Goal: Task Accomplishment & Management: Manage account settings

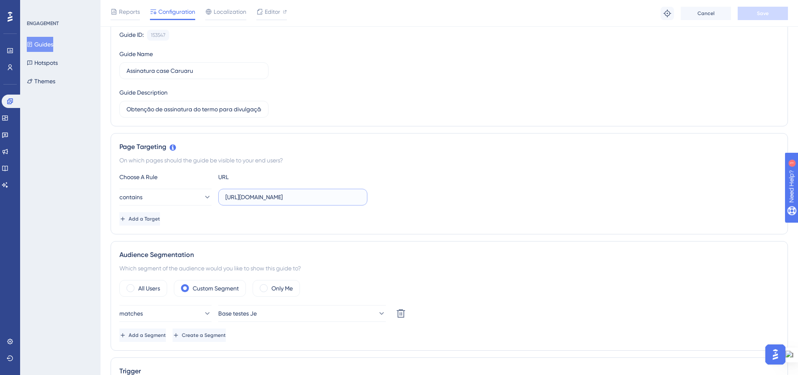
scroll to position [0, 31]
drag, startPoint x: 347, startPoint y: 178, endPoint x: 380, endPoint y: 178, distance: 33.1
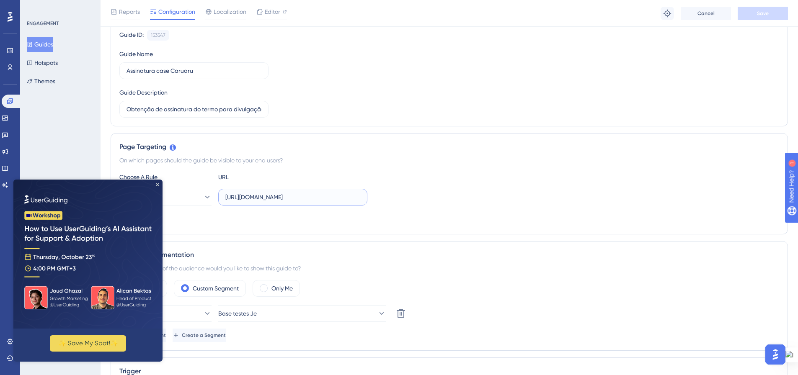
click at [357, 197] on input "https://prefdasamantha.1doc.com.br/b.php?pg=o/login&n=3" at bounding box center [292, 197] width 135 height 9
click at [393, 194] on div "contains https://prefdasamantha.1doc.com.br/b.php?pg=o/login&n=1" at bounding box center [449, 197] width 660 height 17
click at [159, 186] on img at bounding box center [87, 254] width 149 height 149
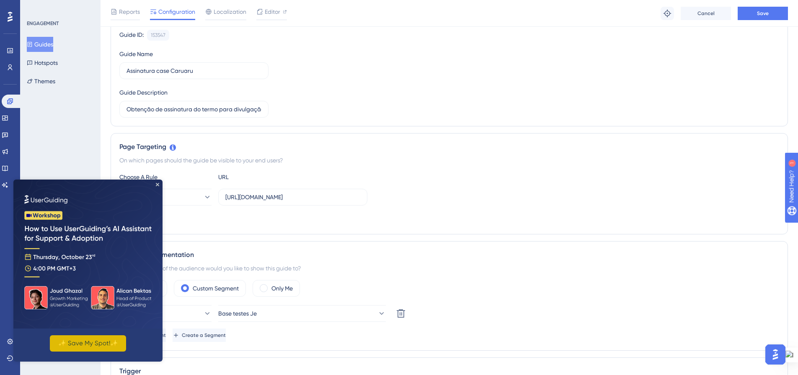
click at [96, 344] on button "✨ Save My Spot!✨" at bounding box center [88, 344] width 76 height 16
click at [159, 186] on icon "Close Preview" at bounding box center [157, 184] width 3 height 3
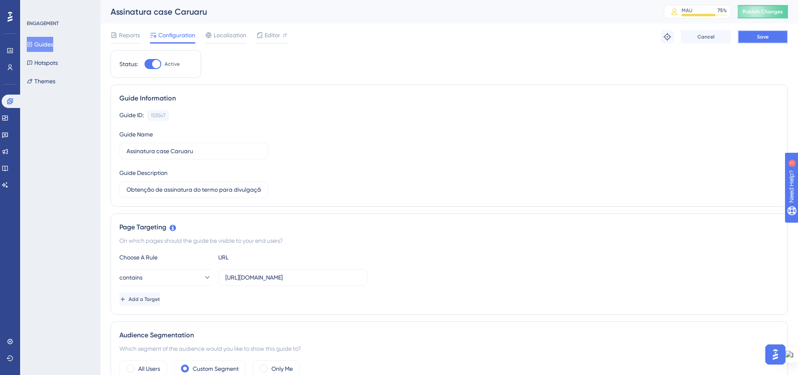
click at [756, 40] on button "Save" at bounding box center [763, 36] width 50 height 13
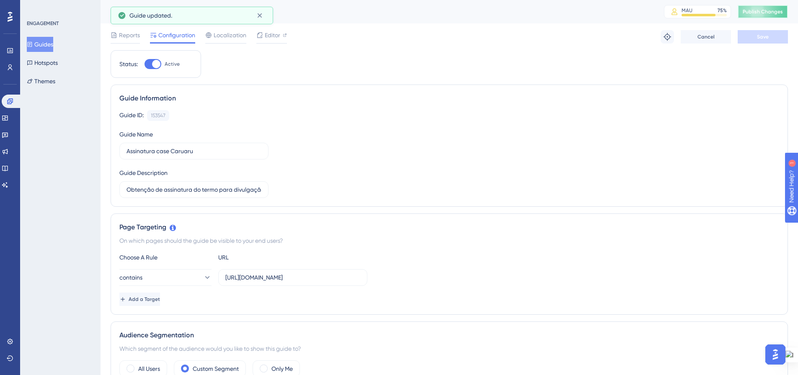
click at [764, 15] on button "Publish Changes" at bounding box center [763, 11] width 50 height 13
drag, startPoint x: 202, startPoint y: 276, endPoint x: 194, endPoint y: 278, distance: 9.2
click at [203, 275] on icon at bounding box center [207, 278] width 8 height 8
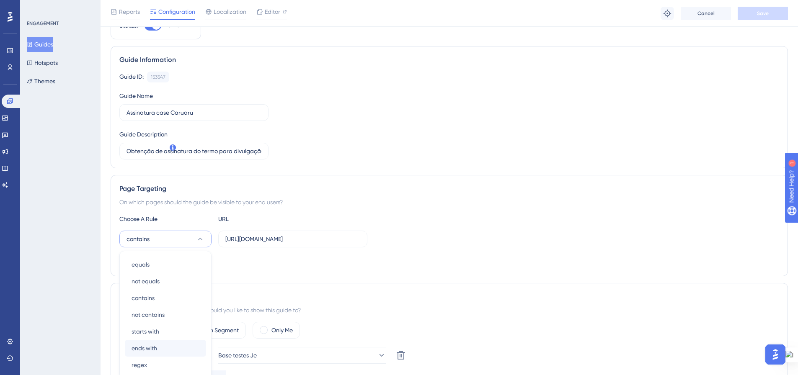
scroll to position [84, 0]
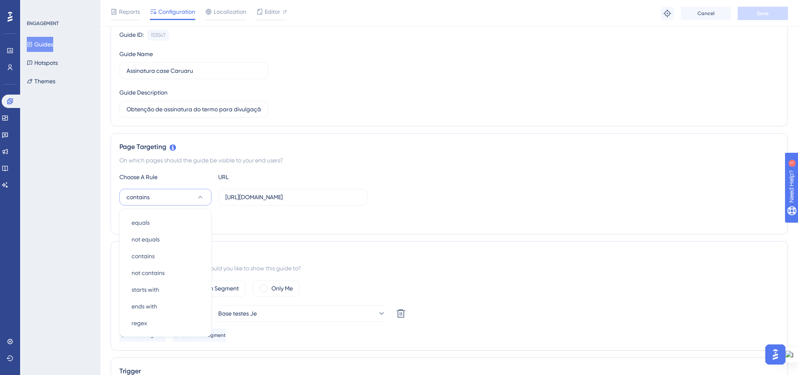
click at [459, 179] on div "Choose A Rule URL" at bounding box center [449, 177] width 660 height 10
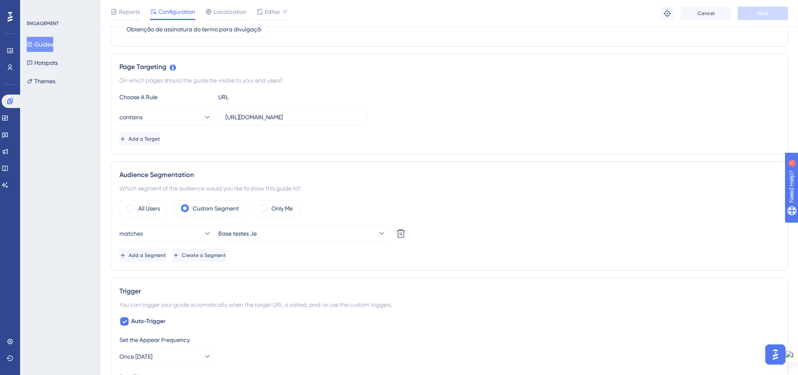
scroll to position [168, 0]
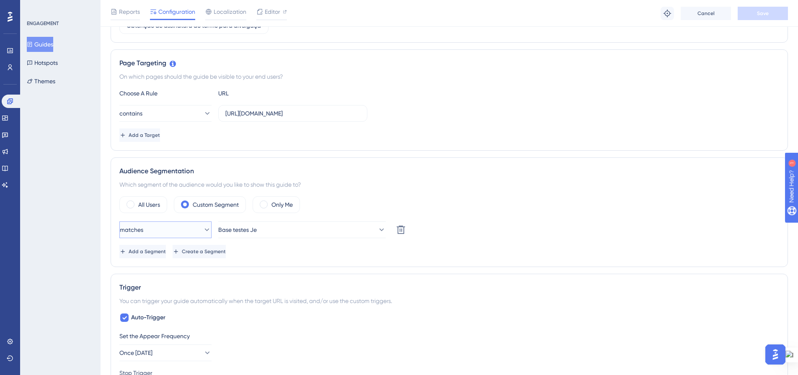
click at [203, 227] on icon at bounding box center [207, 230] width 8 height 8
click at [479, 187] on div "Which segment of the audience would you like to show this guide to?" at bounding box center [449, 185] width 660 height 10
drag, startPoint x: 323, startPoint y: 116, endPoint x: 377, endPoint y: 116, distance: 53.6
click at [377, 116] on div "contains https://prefdasamantha.1doc.com.br/b.php?pg=o/login&n=1" at bounding box center [449, 113] width 660 height 17
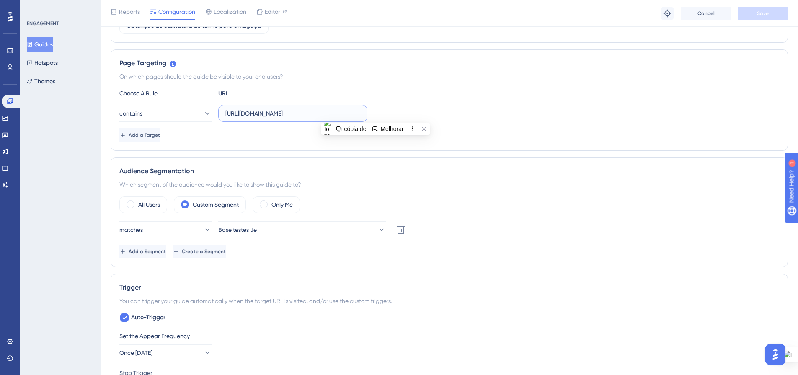
click at [345, 113] on input "https://prefdasamantha.1doc.com.br/b.php?pg=o/login&n=1" at bounding box center [292, 113] width 135 height 9
drag, startPoint x: 314, startPoint y: 114, endPoint x: 299, endPoint y: 114, distance: 15.1
click at [299, 114] on input "https://prefdasamantha.1doc.com.br/b.php?pg=o/login&n=1" at bounding box center [292, 113] width 135 height 9
drag, startPoint x: 345, startPoint y: 114, endPoint x: 367, endPoint y: 116, distance: 22.3
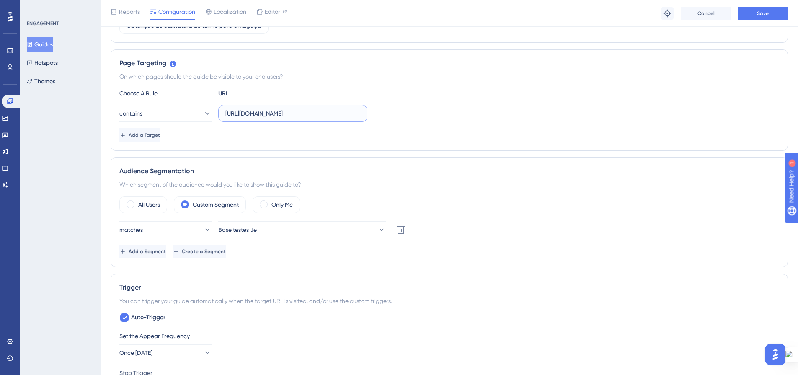
click at [367, 116] on div "contains https://prefdasamantha.1doc.com.br/?pg=o/login&n=1" at bounding box center [449, 113] width 660 height 17
type input "https://prefdasamantha.1doc.com.br/?pg=painel/listar"
click at [407, 133] on div "Add a Target" at bounding box center [449, 135] width 660 height 13
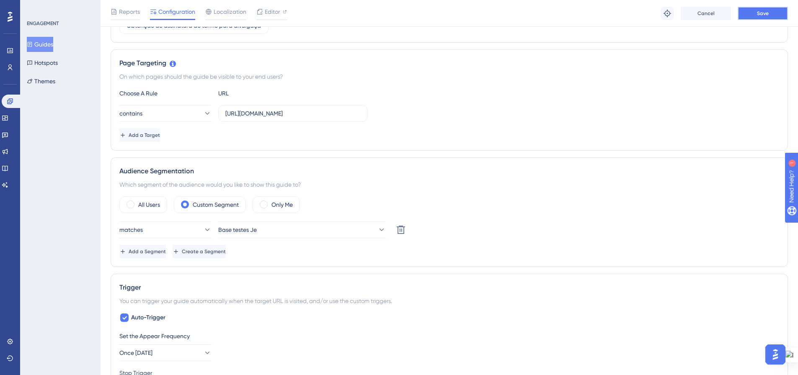
click at [753, 11] on button "Save" at bounding box center [763, 13] width 50 height 13
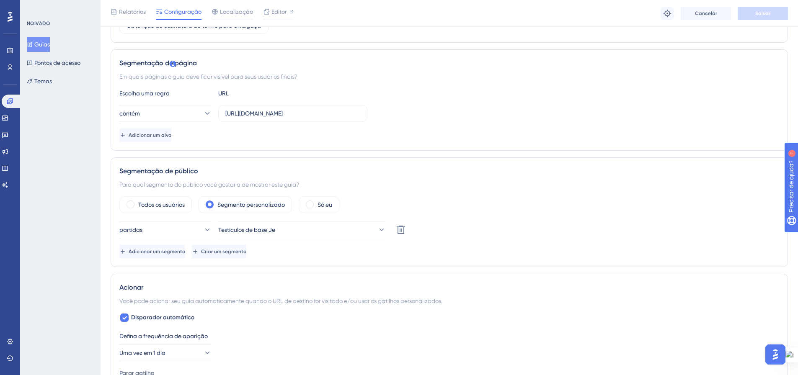
click at [497, 163] on div "Segmentação de público Para qual segmento do público você gostaria de mostrar e…" at bounding box center [450, 213] width 678 height 110
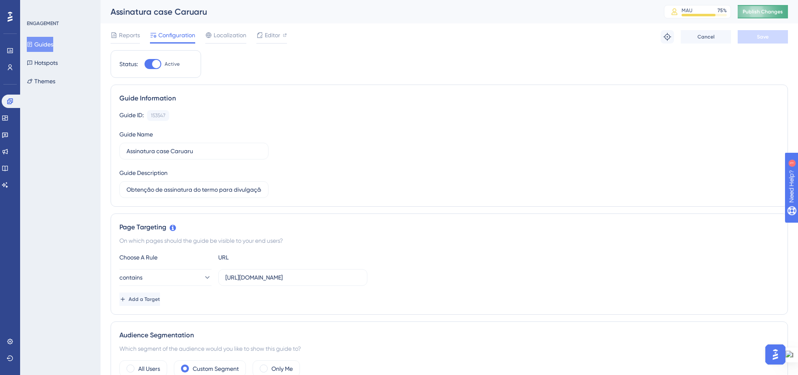
click at [759, 10] on span "Publish Changes" at bounding box center [763, 11] width 40 height 7
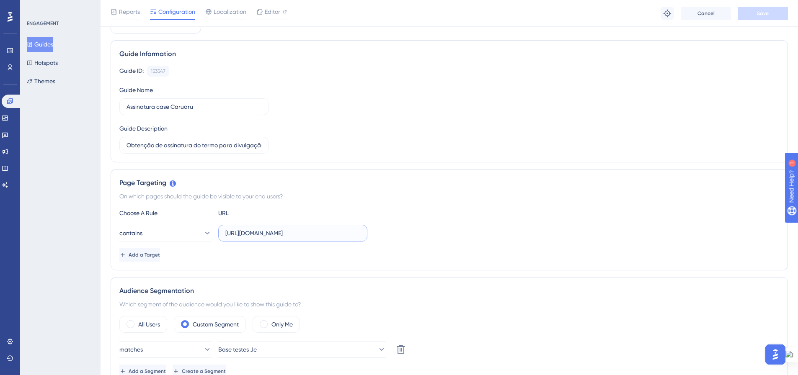
scroll to position [0, 15]
drag, startPoint x: 329, startPoint y: 233, endPoint x: 379, endPoint y: 233, distance: 49.9
click at [379, 233] on div "contains https://prefdasamantha.1doc.com.br/?pg=painel/listar" at bounding box center [449, 233] width 660 height 17
click at [379, 230] on div "contains https://prefdasamantha.1doc.com.br/?pg=painel/listar" at bounding box center [449, 233] width 660 height 17
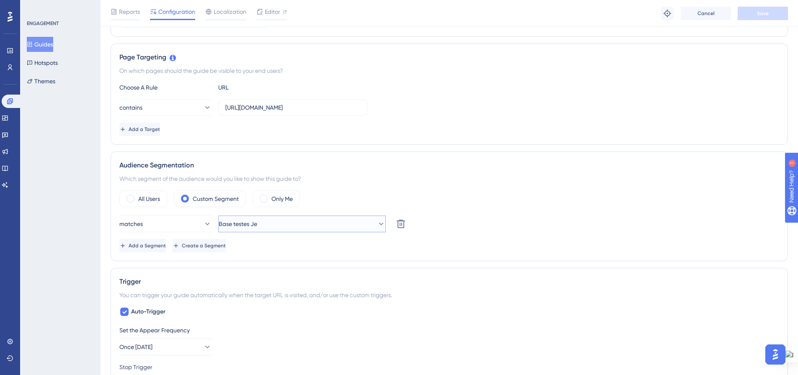
click at [379, 221] on button "Base testes Je" at bounding box center [302, 224] width 168 height 17
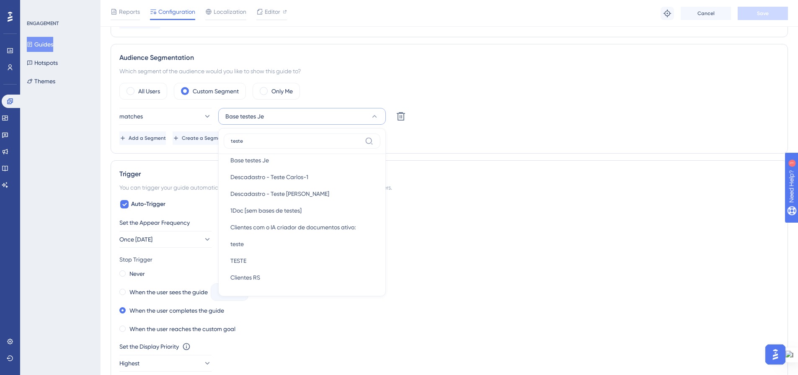
scroll to position [0, 0]
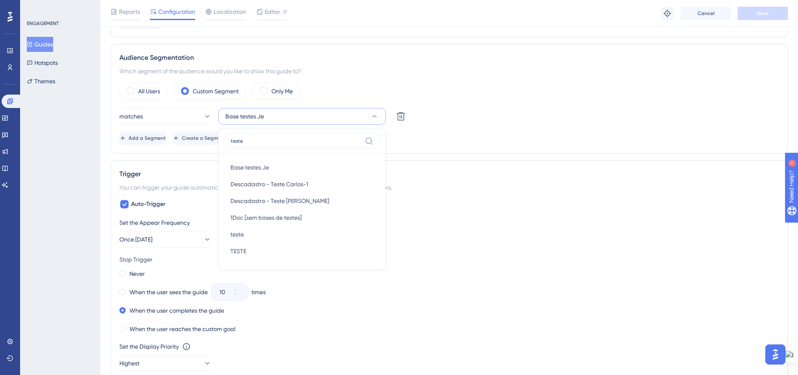
type input "teste"
click at [376, 116] on icon at bounding box center [374, 116] width 8 height 8
click at [503, 109] on div "matches Base testes Je Delete" at bounding box center [449, 116] width 660 height 17
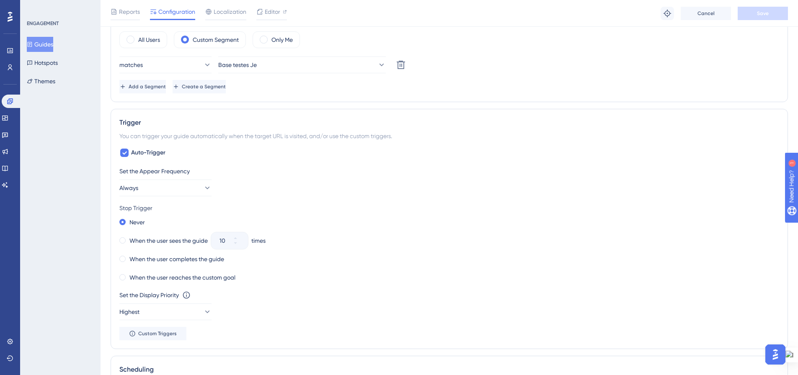
scroll to position [377, 0]
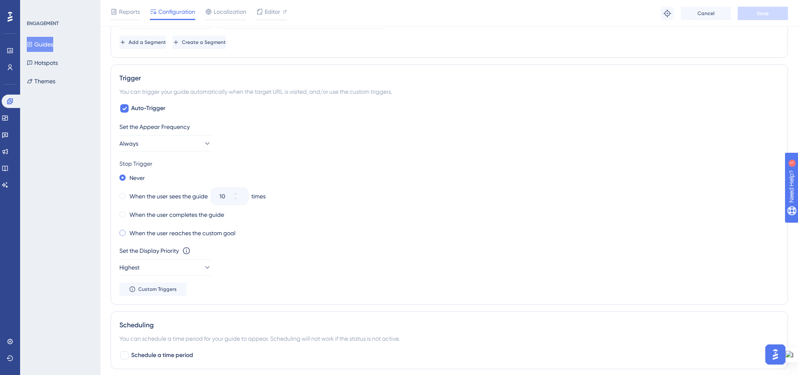
drag, startPoint x: 122, startPoint y: 214, endPoint x: 172, endPoint y: 232, distance: 53.2
click at [122, 214] on span at bounding box center [122, 215] width 6 height 6
click at [128, 213] on input "radio" at bounding box center [128, 213] width 0 height 0
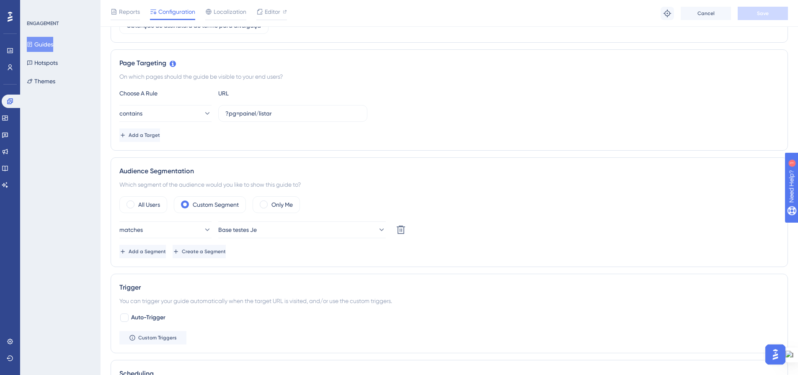
scroll to position [84, 0]
click at [377, 228] on icon at bounding box center [381, 230] width 8 height 8
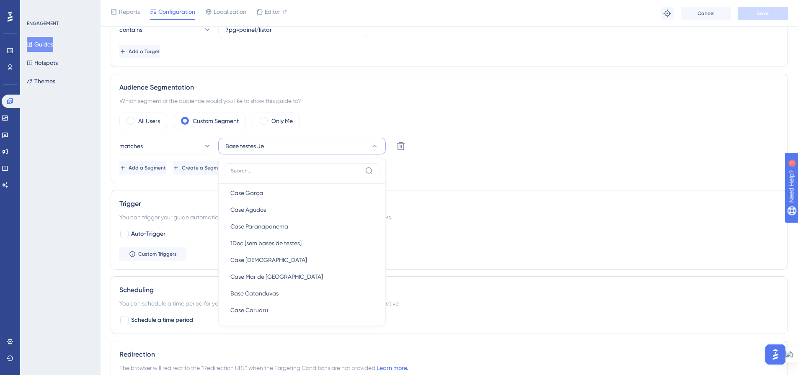
scroll to position [461, 0]
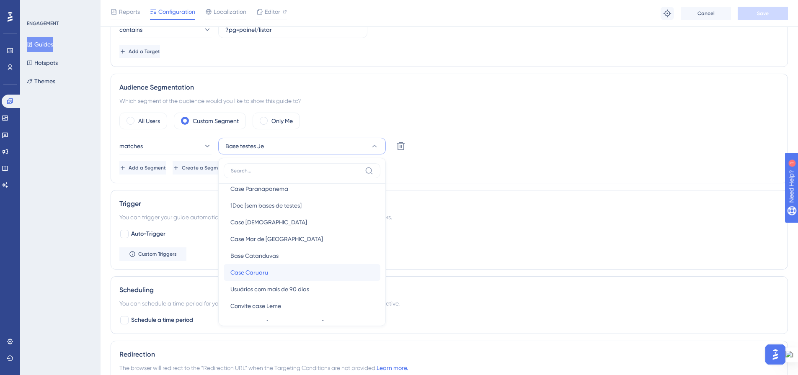
click at [326, 272] on div "Case Caruaru Case Caruaru" at bounding box center [301, 272] width 143 height 17
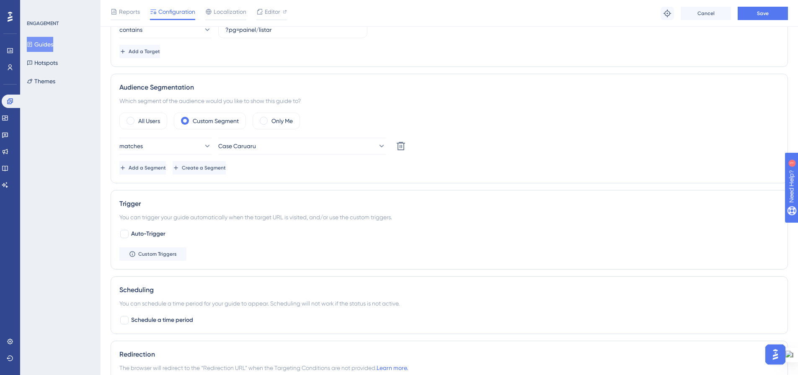
click at [506, 147] on div "matches Case Caruaru Delete" at bounding box center [449, 146] width 660 height 17
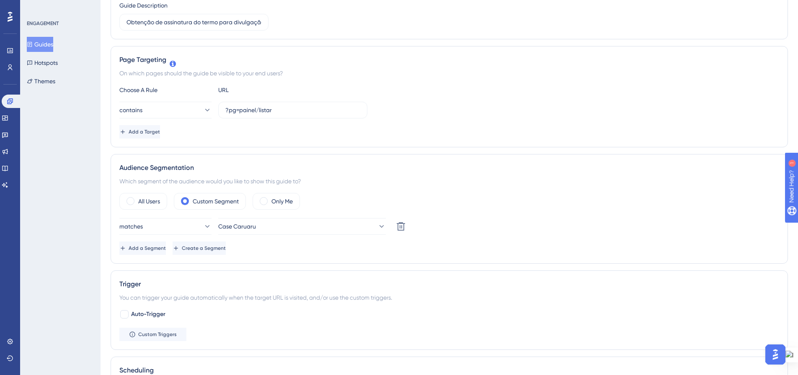
scroll to position [0, 0]
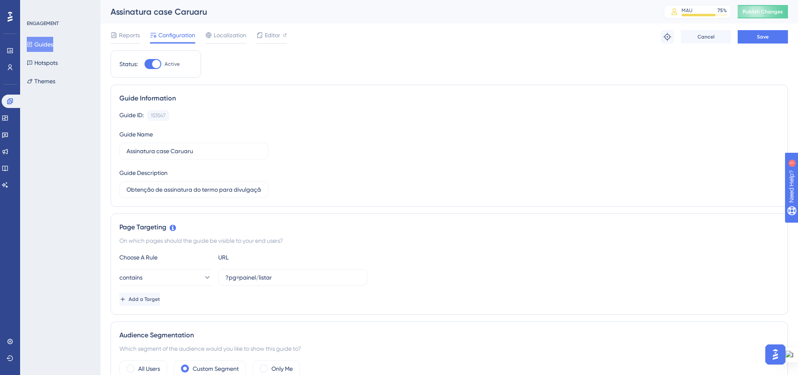
click at [41, 42] on button "Guides" at bounding box center [40, 44] width 26 height 15
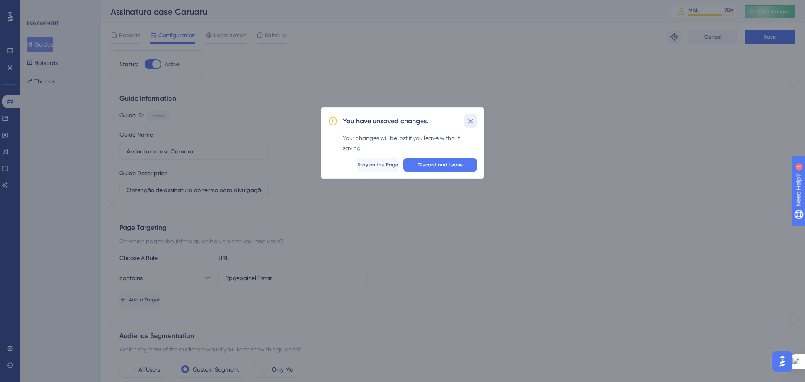
drag, startPoint x: 471, startPoint y: 120, endPoint x: 510, endPoint y: 135, distance: 41.1
click at [475, 120] on button at bounding box center [469, 120] width 13 height 13
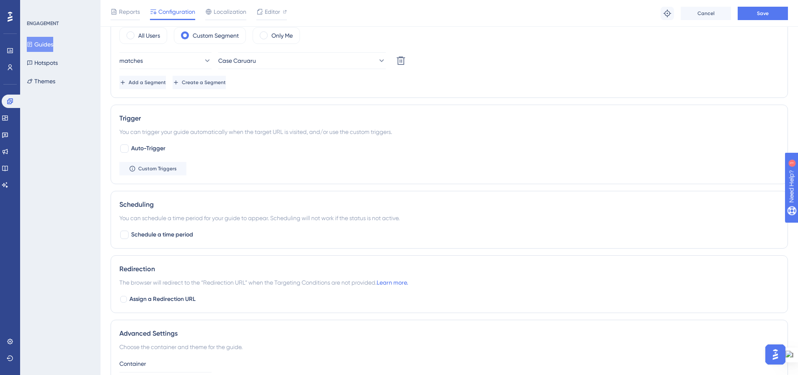
scroll to position [377, 0]
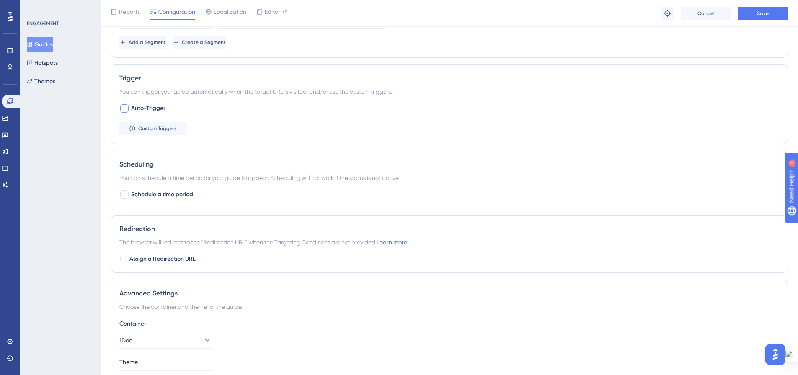
click at [125, 110] on div at bounding box center [124, 108] width 8 height 8
checkbox input "true"
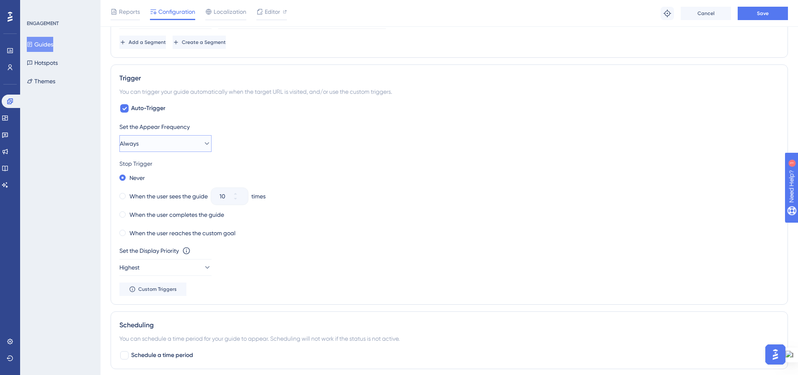
click at [178, 144] on button "Always" at bounding box center [165, 143] width 92 height 17
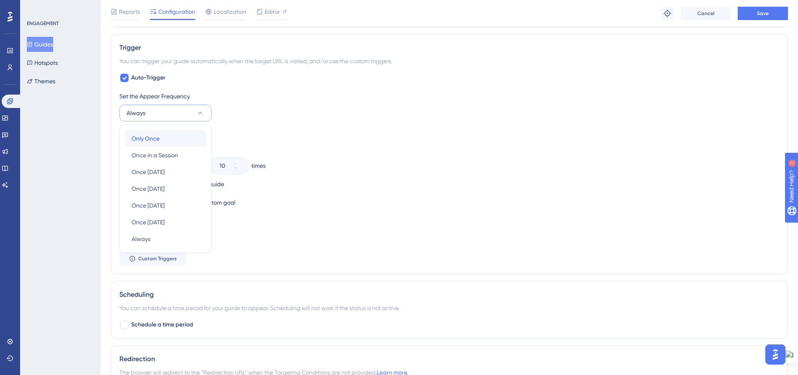
click at [198, 142] on div "Only Once Only Once" at bounding box center [166, 138] width 68 height 17
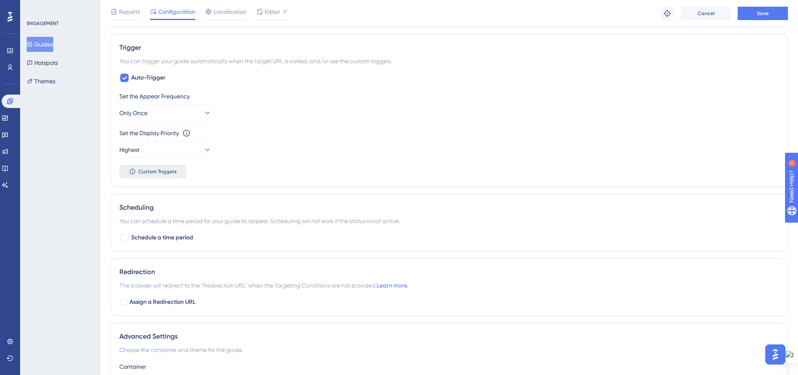
click at [149, 171] on span "Custom Triggers" at bounding box center [157, 171] width 39 height 7
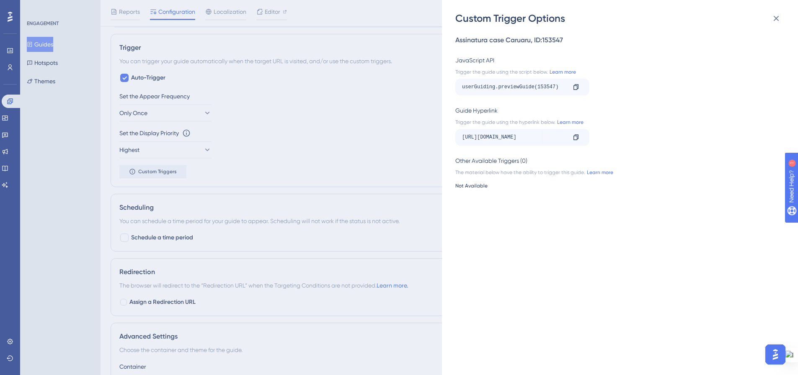
click at [323, 155] on div "Custom Trigger Options Assinatura case Caruaru , ID: 153547 JavaScript API Trig…" at bounding box center [399, 187] width 798 height 375
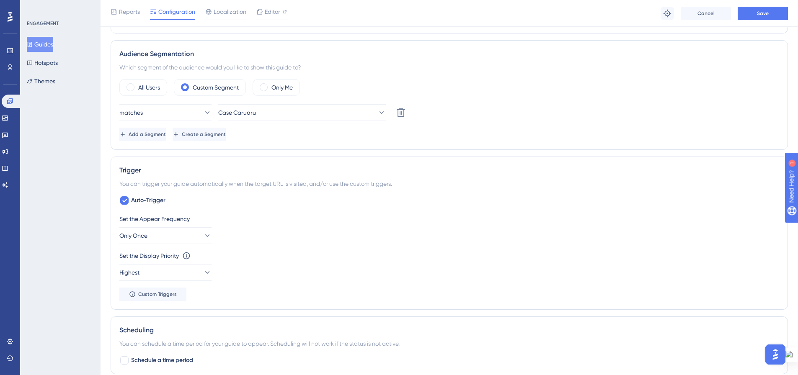
scroll to position [282, 0]
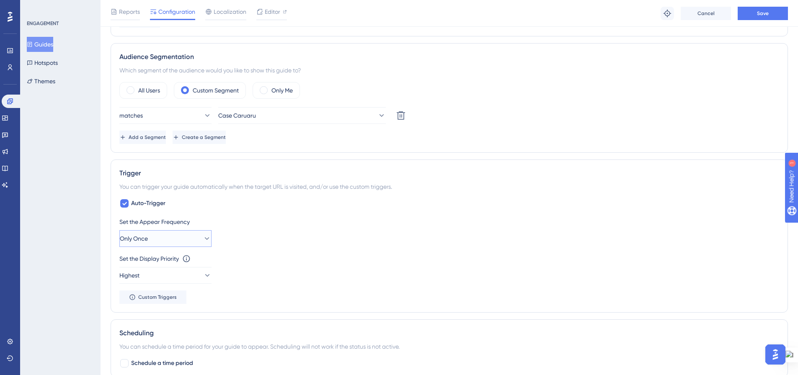
click at [160, 241] on button "Only Once" at bounding box center [165, 238] width 92 height 17
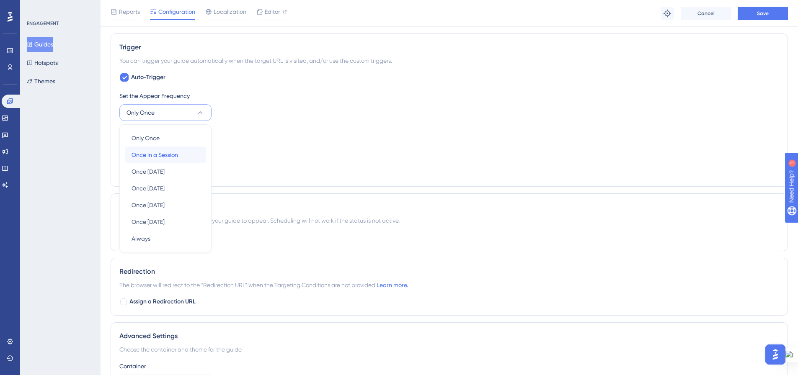
click at [163, 154] on span "Once in a Session" at bounding box center [155, 155] width 47 height 10
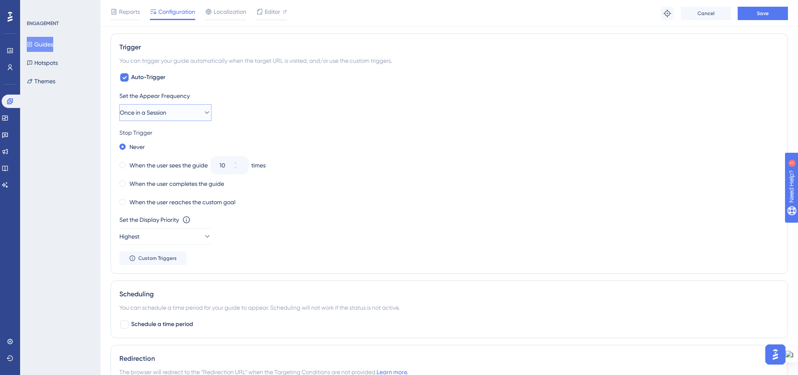
click at [194, 114] on button "Once in a Session" at bounding box center [165, 112] width 92 height 17
click at [254, 135] on div "Stop Trigger" at bounding box center [449, 133] width 660 height 10
click at [193, 114] on button "Once in a Session" at bounding box center [165, 112] width 92 height 17
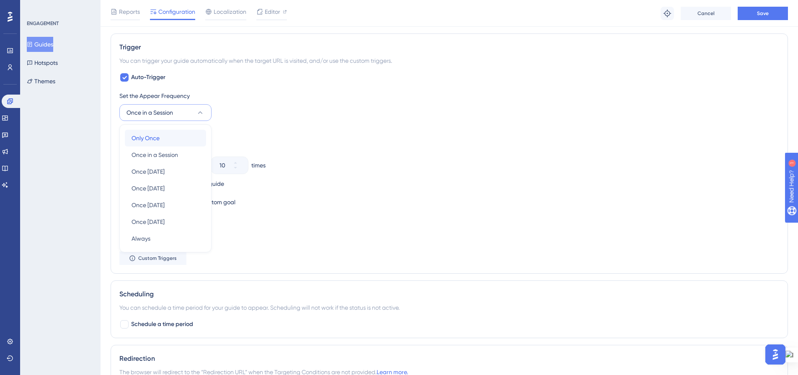
click at [173, 137] on div "Only Once Only Once" at bounding box center [166, 138] width 68 height 17
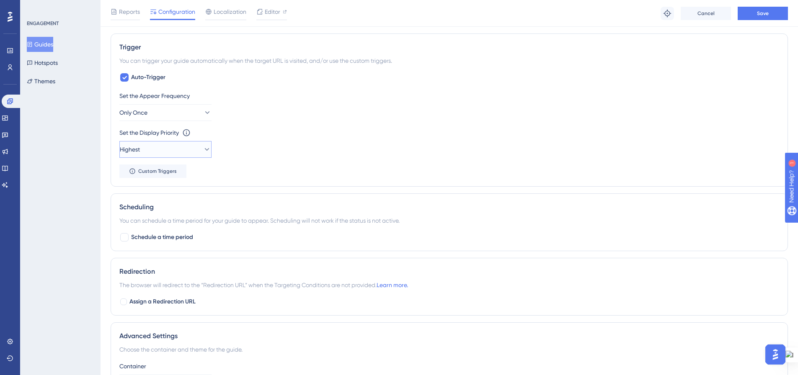
click at [194, 149] on button "Highest" at bounding box center [165, 149] width 92 height 17
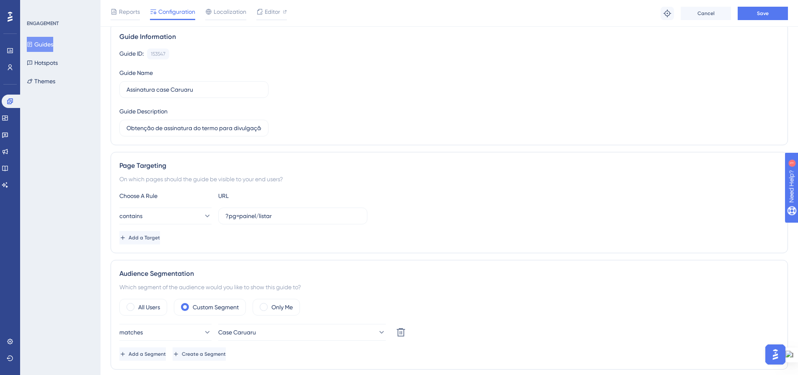
scroll to position [0, 0]
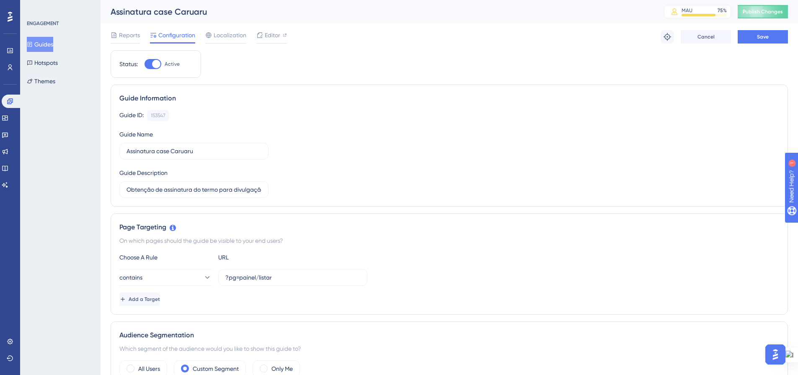
drag, startPoint x: 148, startPoint y: 65, endPoint x: 166, endPoint y: 92, distance: 32.8
click at [148, 65] on div at bounding box center [153, 64] width 17 height 10
click at [145, 65] on input "Active" at bounding box center [144, 64] width 0 height 0
checkbox input "false"
click at [764, 41] on button "Save" at bounding box center [763, 36] width 50 height 13
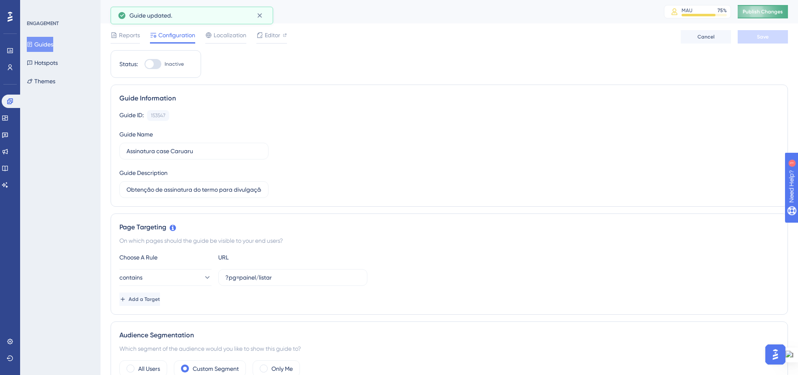
click at [769, 13] on span "Publish Changes" at bounding box center [763, 11] width 40 height 7
click at [48, 52] on div "Guides Hotspots Themes" at bounding box center [61, 63] width 68 height 52
click at [47, 48] on button "Guides" at bounding box center [40, 44] width 26 height 15
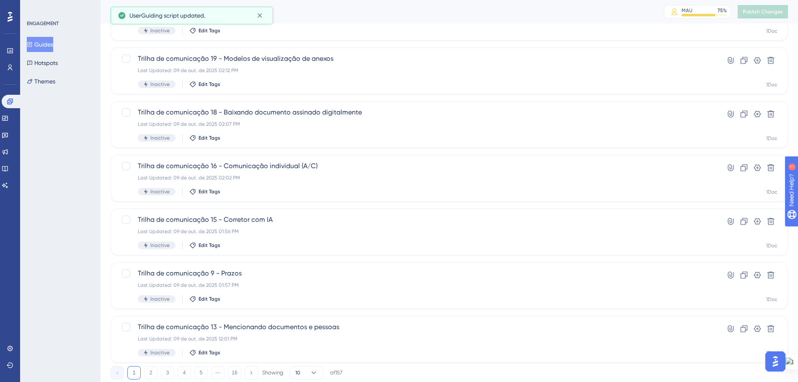
scroll to position [269, 0]
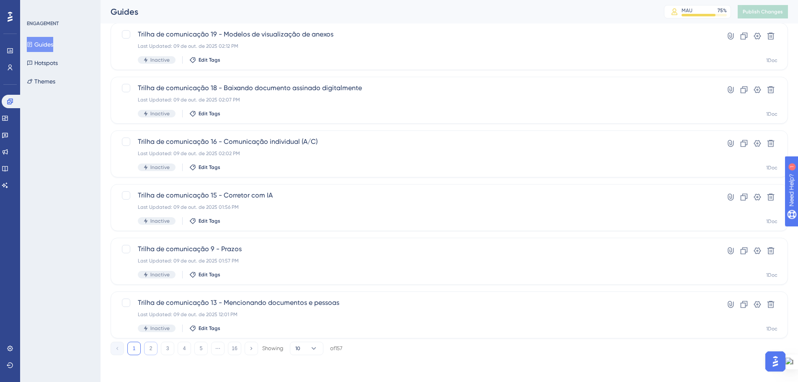
click at [150, 346] on button "2" at bounding box center [150, 348] width 13 height 13
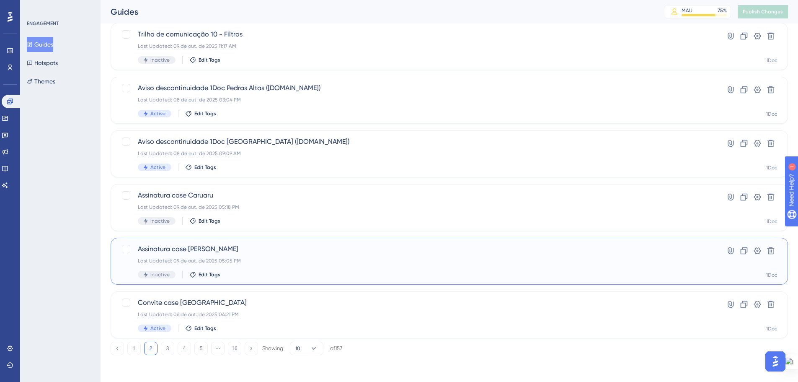
click at [289, 251] on span "Assinatura case [PERSON_NAME]" at bounding box center [416, 249] width 556 height 10
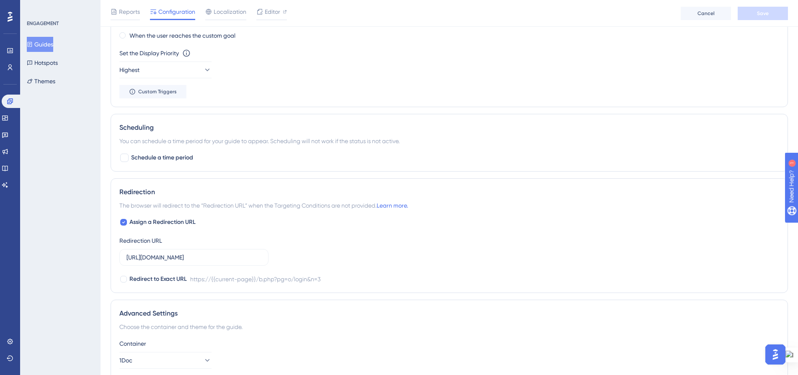
scroll to position [587, 0]
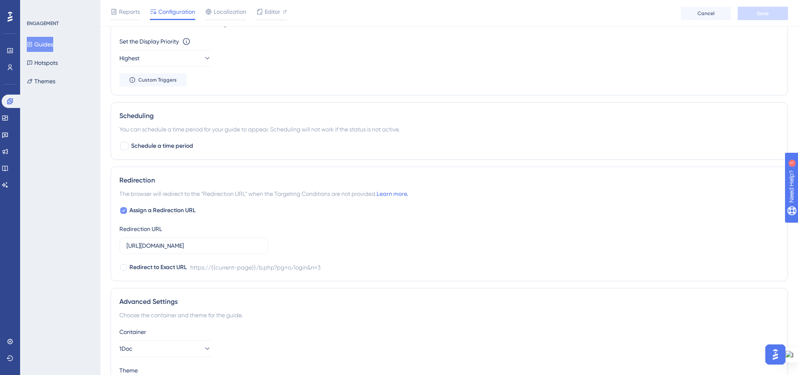
click at [121, 208] on div at bounding box center [123, 210] width 7 height 7
checkbox input "false"
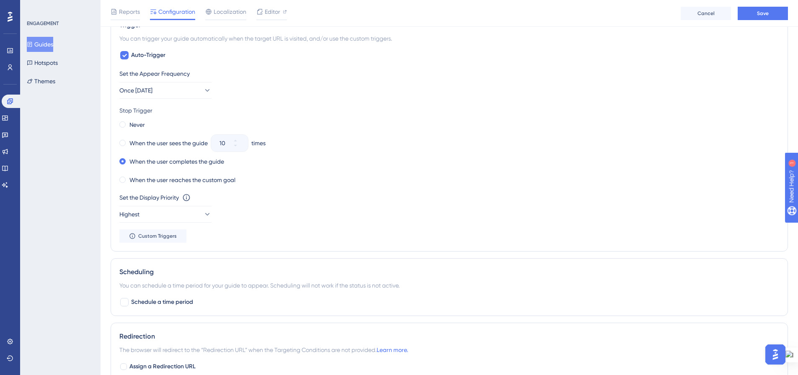
scroll to position [383, 0]
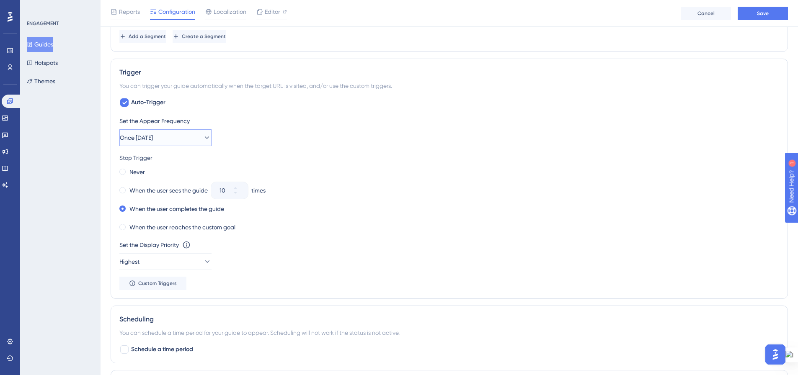
click at [203, 136] on icon at bounding box center [207, 138] width 8 height 8
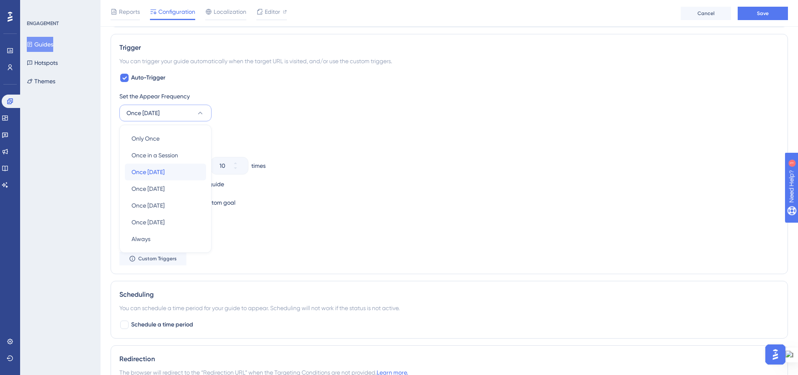
click at [194, 176] on div "Once [DATE] Once [DATE]" at bounding box center [166, 172] width 68 height 17
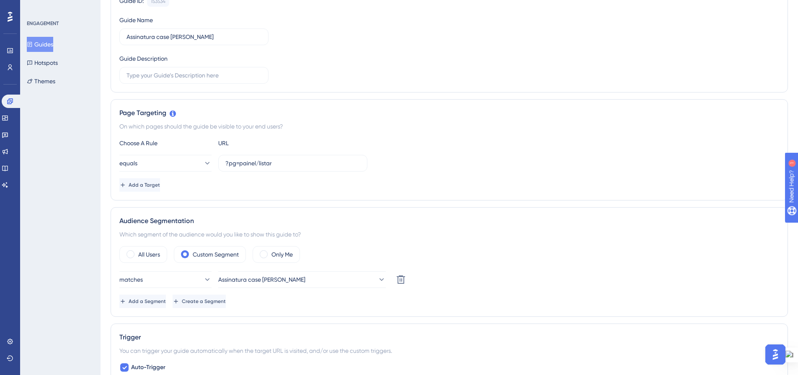
scroll to position [0, 0]
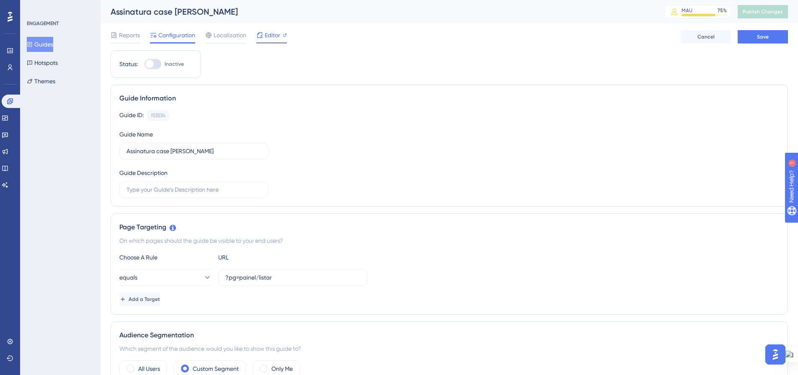
click at [263, 34] on icon at bounding box center [259, 35] width 7 height 7
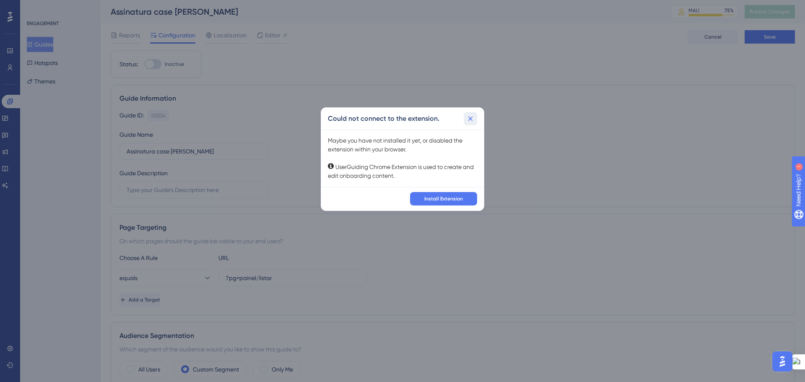
click at [468, 120] on icon at bounding box center [470, 118] width 8 height 8
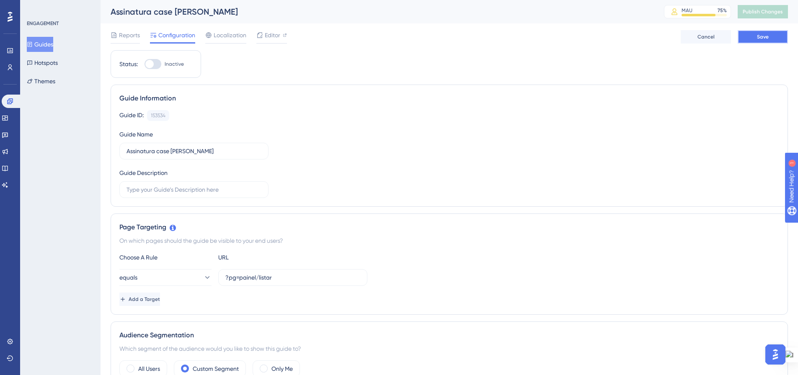
click at [765, 30] on div "Reports Configuration Localization Editor Cancel Save" at bounding box center [450, 36] width 678 height 27
click at [269, 29] on div "Reports Configuration Localization Editor Cancel Save" at bounding box center [450, 36] width 678 height 27
click at [269, 33] on span "Editor" at bounding box center [273, 35] width 16 height 10
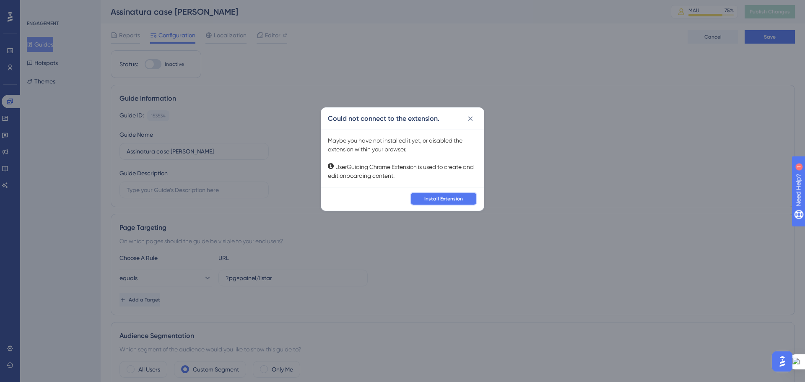
click at [430, 199] on span "Install Extension" at bounding box center [443, 198] width 39 height 7
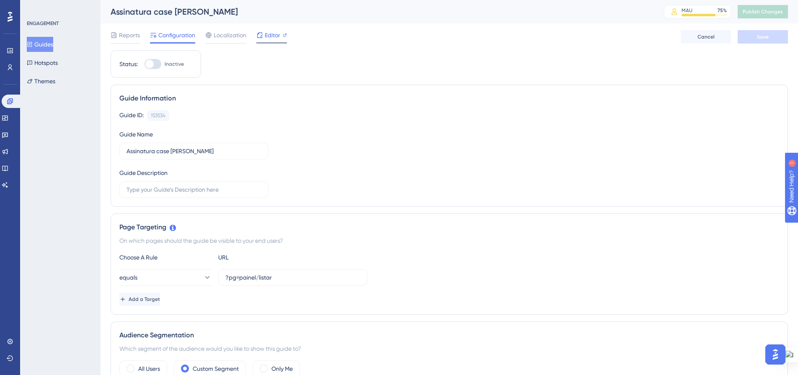
click at [275, 33] on span "Editor" at bounding box center [273, 35] width 16 height 10
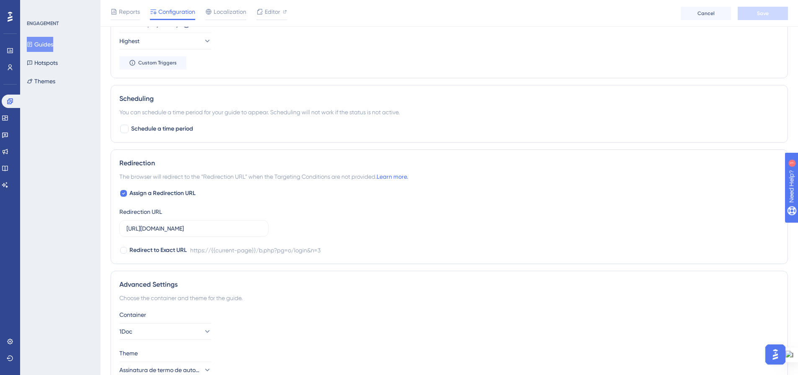
scroll to position [524, 0]
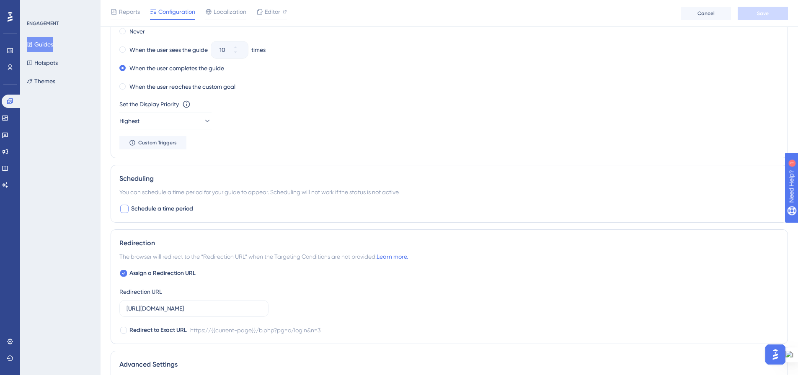
drag, startPoint x: 123, startPoint y: 210, endPoint x: 136, endPoint y: 210, distance: 13.0
click at [122, 210] on div at bounding box center [124, 209] width 8 height 8
checkbox input "true"
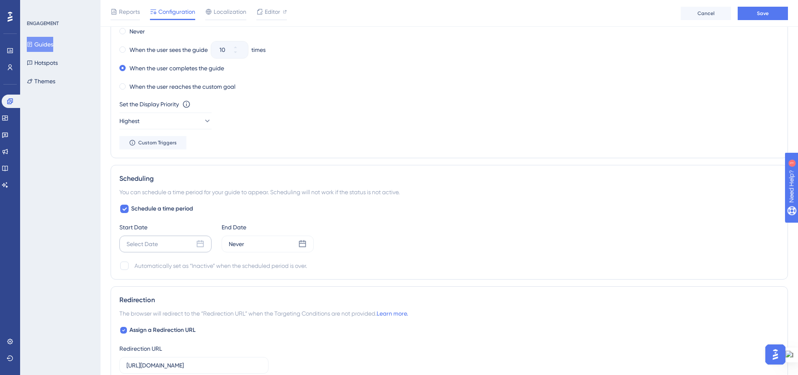
click at [197, 244] on icon at bounding box center [200, 244] width 7 height 7
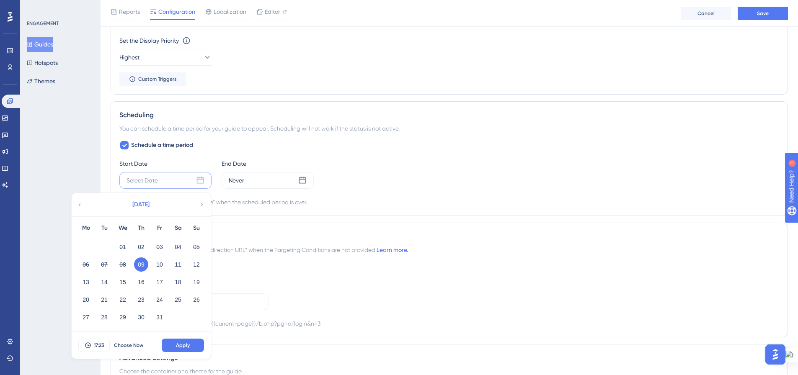
scroll to position [608, 0]
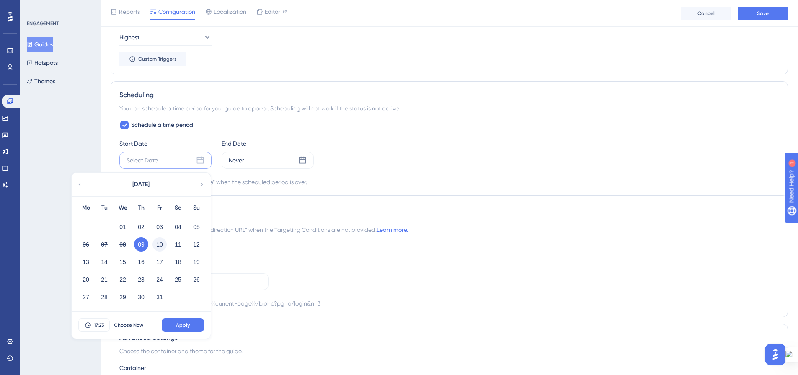
click at [159, 244] on button "10" at bounding box center [160, 245] width 14 height 14
click at [104, 326] on span "17:23" at bounding box center [99, 325] width 10 height 7
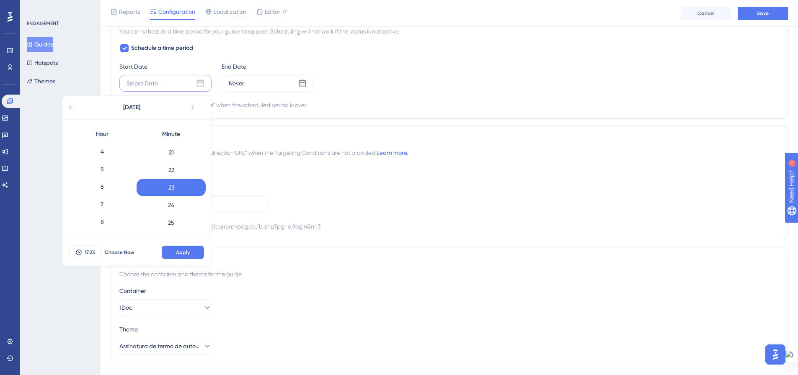
scroll to position [84, 0]
click at [109, 185] on div "7" at bounding box center [101, 191] width 69 height 18
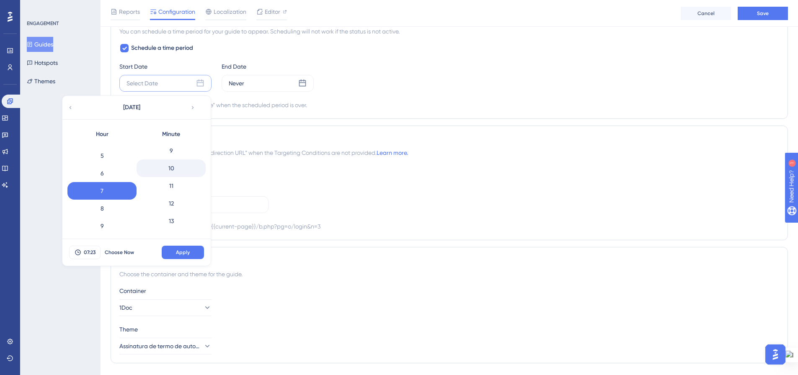
scroll to position [0, 0]
click at [164, 156] on div "0" at bounding box center [171, 152] width 69 height 18
click at [178, 254] on span "Apply" at bounding box center [183, 252] width 14 height 7
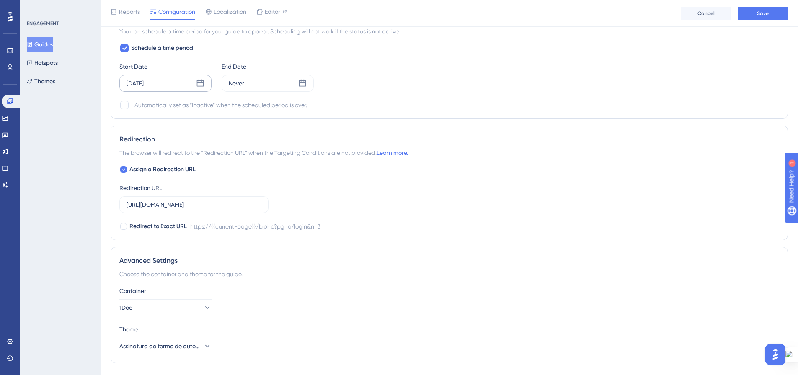
click at [445, 200] on div "Assign a Redirection URL Redirection URL [URL][DOMAIN_NAME] Redirect to Exact U…" at bounding box center [449, 198] width 660 height 67
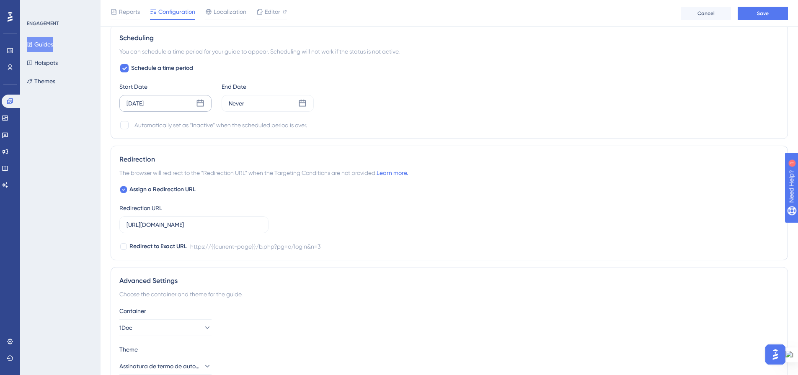
scroll to position [706, 0]
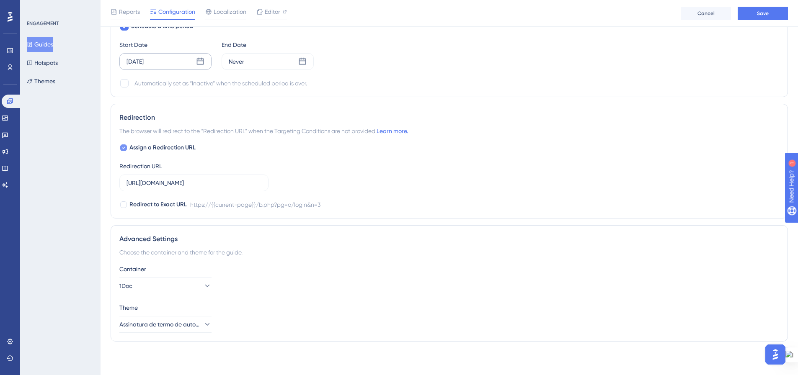
click at [122, 147] on icon at bounding box center [123, 148] width 3 height 7
checkbox input "false"
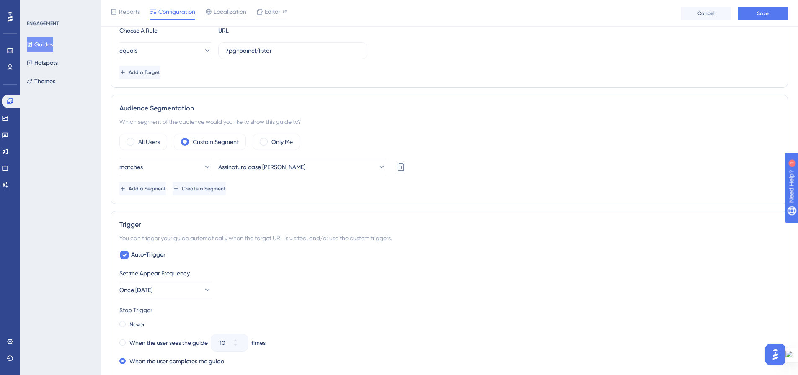
scroll to position [189, 0]
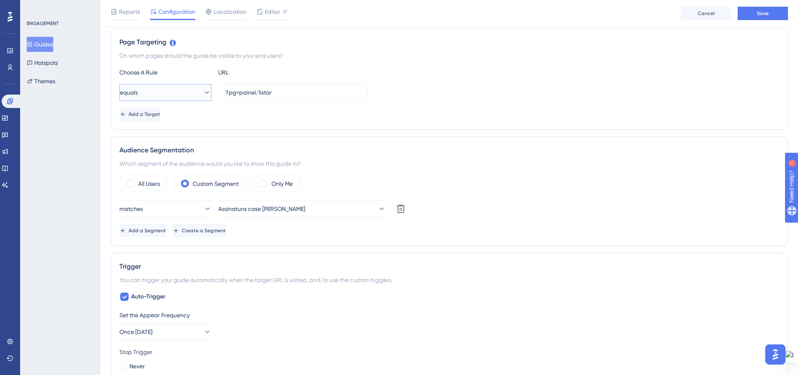
click at [205, 92] on icon at bounding box center [207, 92] width 5 height 3
click at [179, 152] on div "contains contains" at bounding box center [166, 151] width 68 height 17
click at [453, 111] on div "Add a Target" at bounding box center [449, 114] width 660 height 13
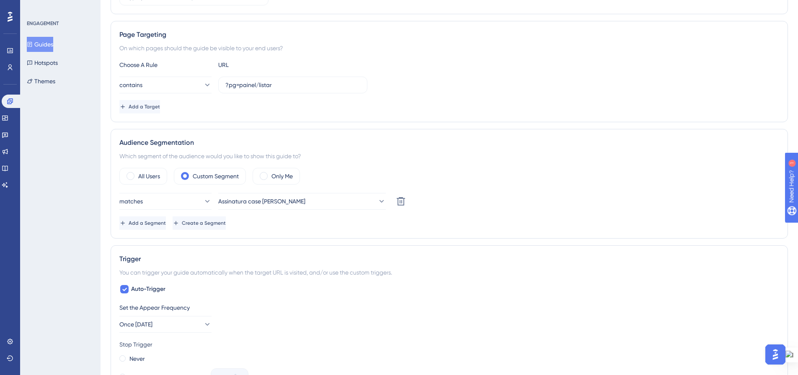
scroll to position [0, 0]
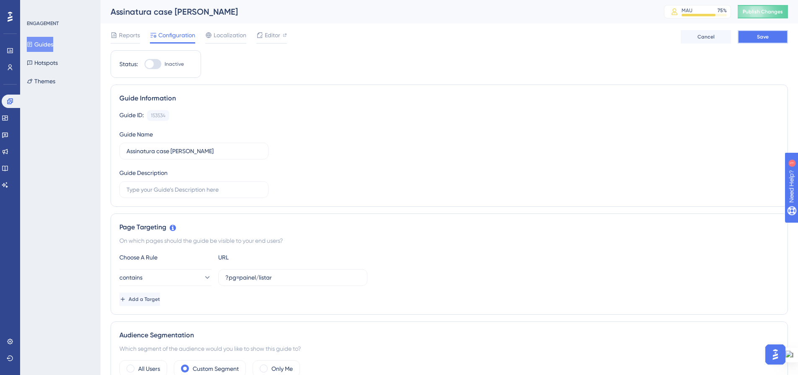
click at [757, 34] on span "Save" at bounding box center [763, 37] width 12 height 7
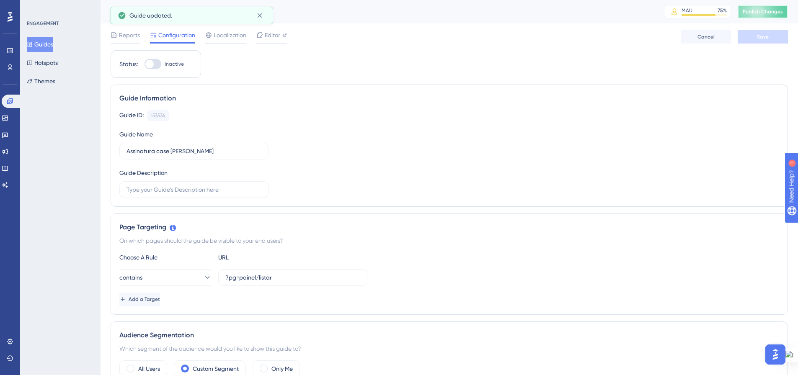
click at [755, 12] on span "Publish Changes" at bounding box center [763, 11] width 40 height 7
click at [47, 43] on button "Guides" at bounding box center [40, 44] width 26 height 15
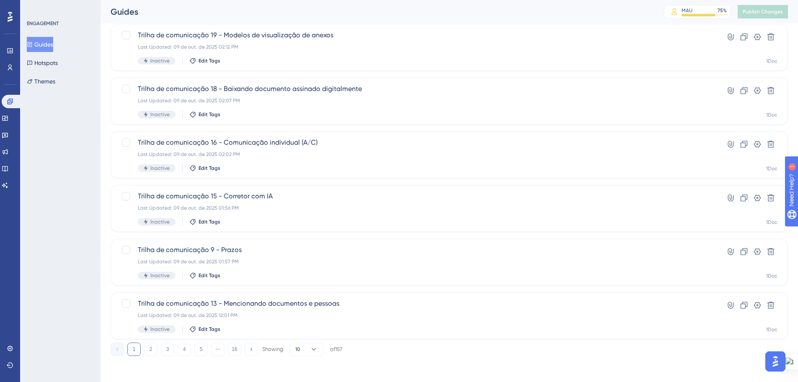
scroll to position [269, 0]
click at [150, 349] on button "2" at bounding box center [150, 348] width 13 height 13
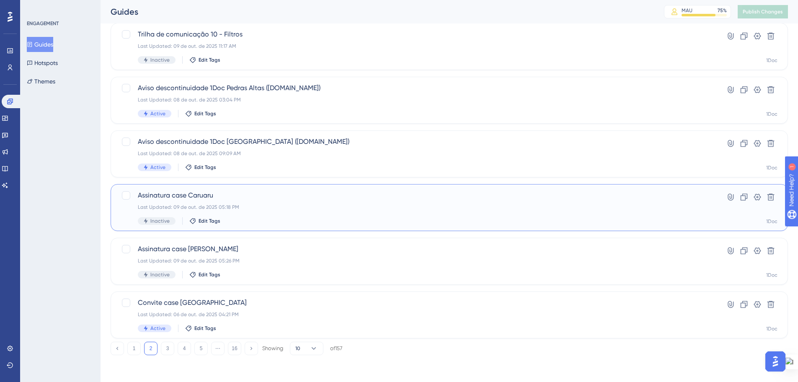
click at [253, 196] on span "Assinatura case Caruaru" at bounding box center [416, 195] width 556 height 10
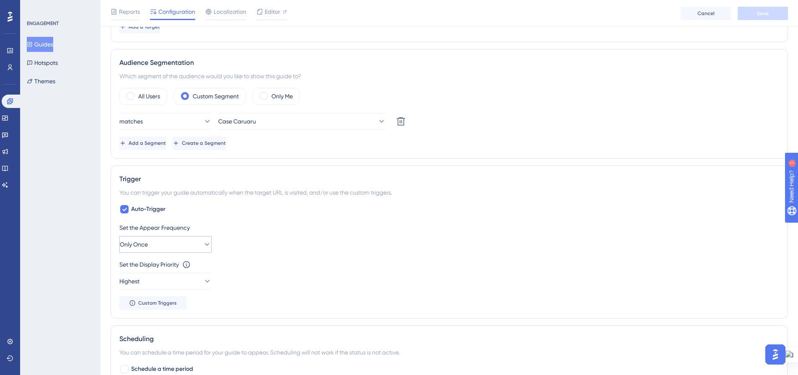
scroll to position [335, 0]
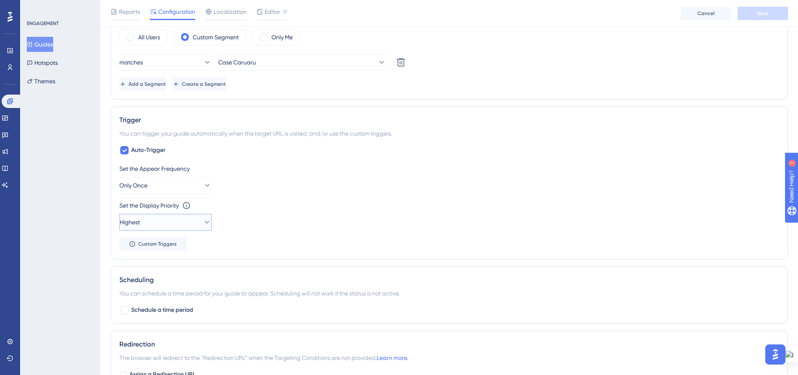
click at [203, 220] on icon at bounding box center [207, 222] width 8 height 8
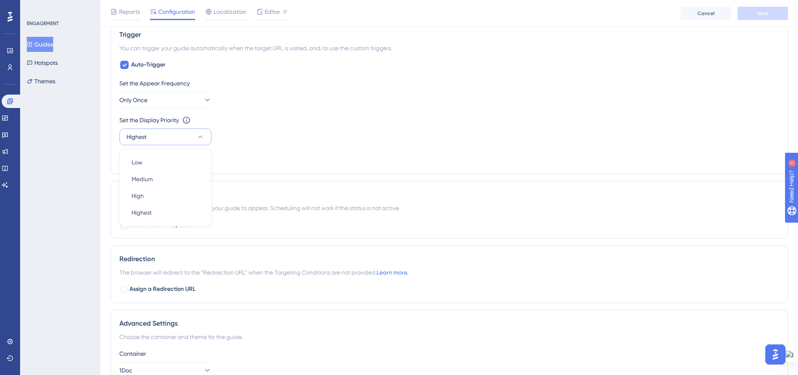
click at [343, 158] on div "Set the Appear Frequency Only Once Set the Display Priority This option will se…" at bounding box center [449, 121] width 660 height 87
click at [124, 223] on div at bounding box center [124, 225] width 8 height 8
checkbox input "true"
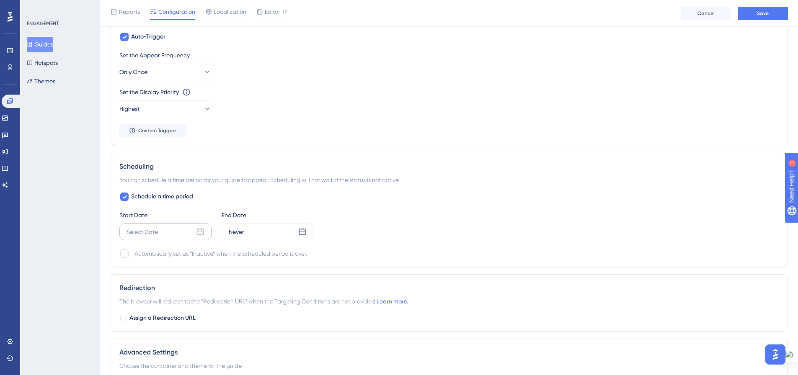
scroll to position [463, 0]
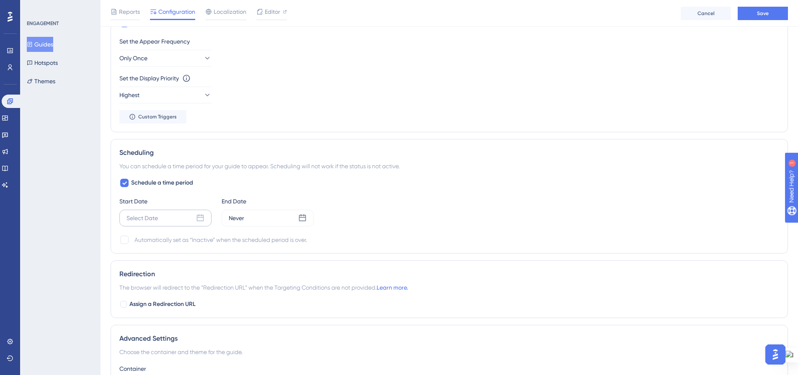
click at [199, 218] on icon at bounding box center [200, 218] width 8 height 8
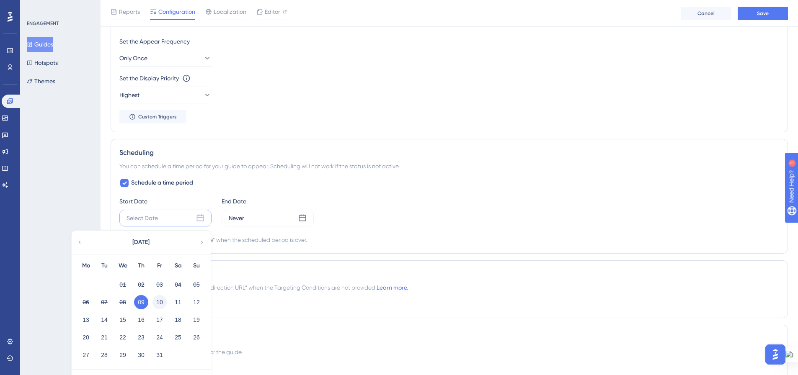
click at [157, 302] on button "10" at bounding box center [160, 302] width 14 height 14
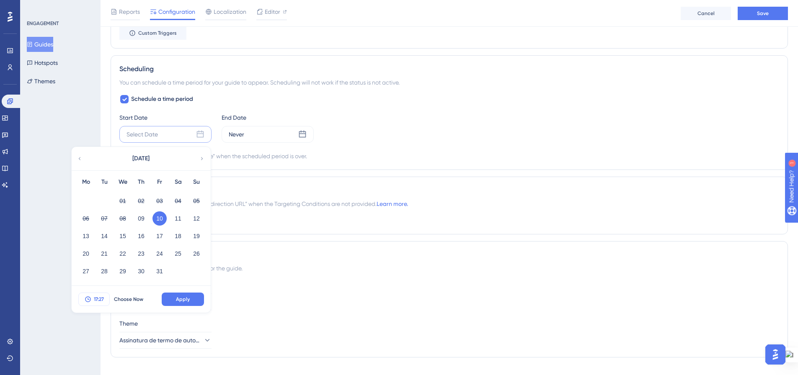
click at [100, 295] on button "17:27" at bounding box center [93, 299] width 31 height 13
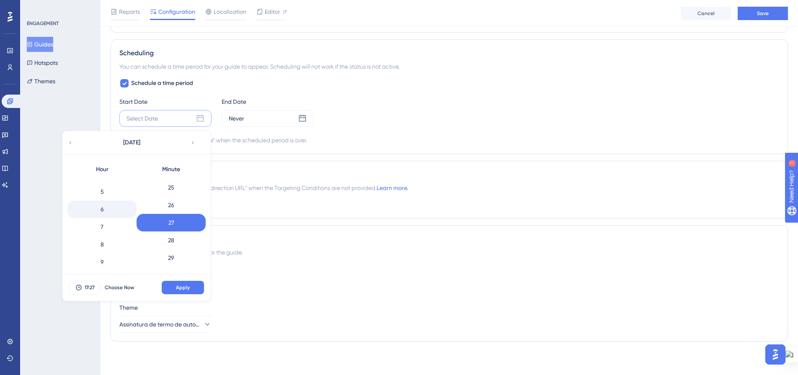
scroll to position [84, 0]
click at [106, 227] on div "7" at bounding box center [101, 226] width 69 height 18
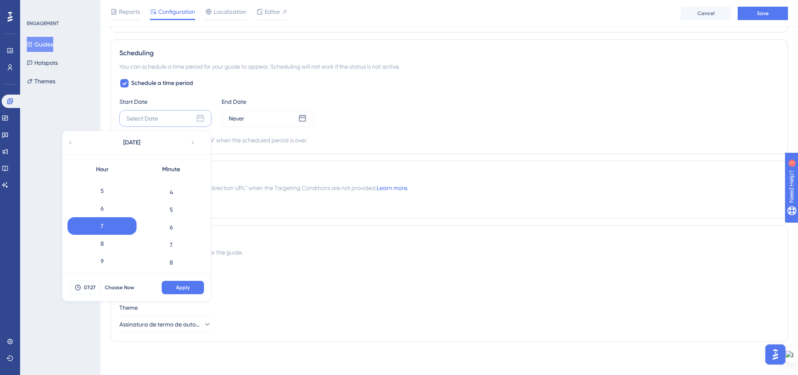
scroll to position [0, 0]
click at [182, 193] on div "0" at bounding box center [171, 187] width 69 height 18
click at [184, 282] on button "Apply" at bounding box center [183, 287] width 42 height 13
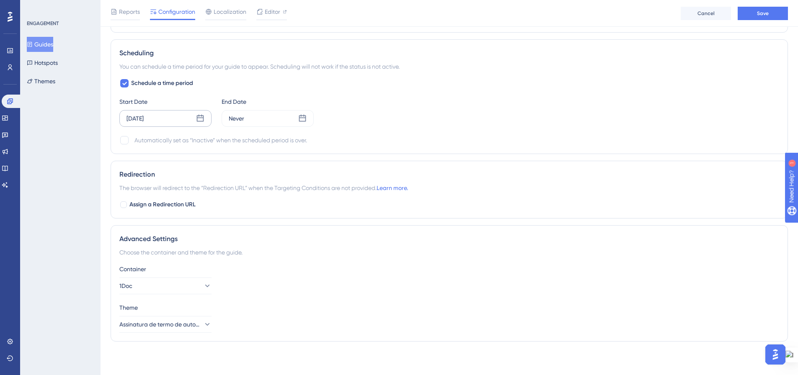
click at [469, 121] on div "Start Date [DATE] End Date Never" at bounding box center [449, 112] width 660 height 30
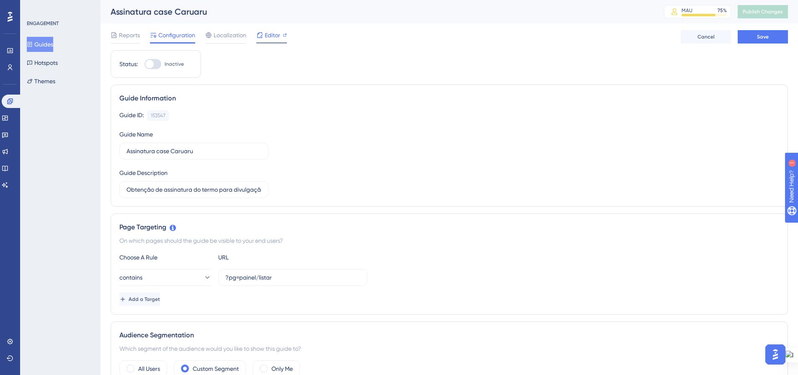
click at [279, 36] on span "Editor" at bounding box center [273, 35] width 16 height 10
click at [765, 34] on span "Save" at bounding box center [763, 37] width 12 height 7
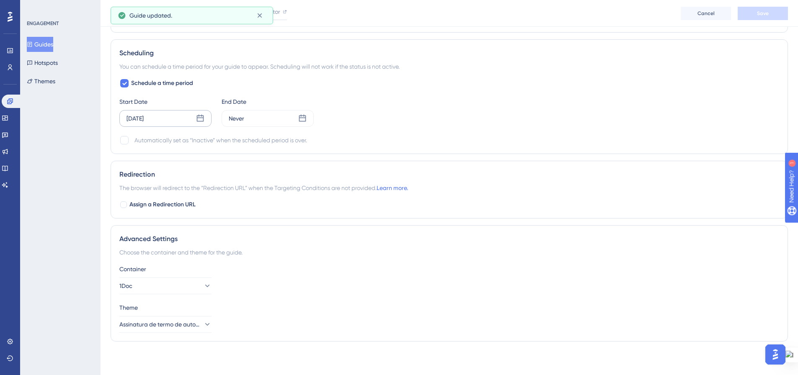
scroll to position [437, 0]
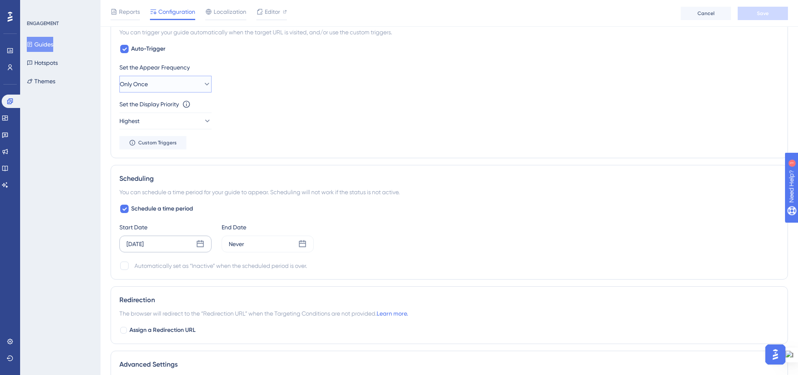
click at [171, 85] on button "Only Once" at bounding box center [165, 84] width 92 height 17
click at [171, 137] on div "Once [DATE] Once [DATE]" at bounding box center [166, 143] width 68 height 17
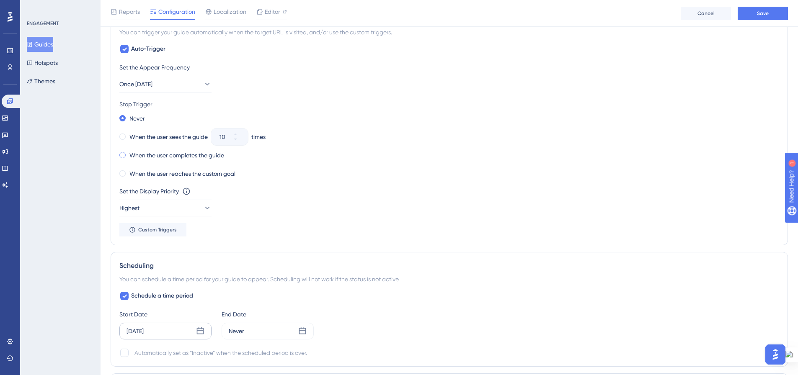
click at [122, 155] on span at bounding box center [122, 155] width 6 height 6
click at [128, 153] on input "radio" at bounding box center [128, 153] width 0 height 0
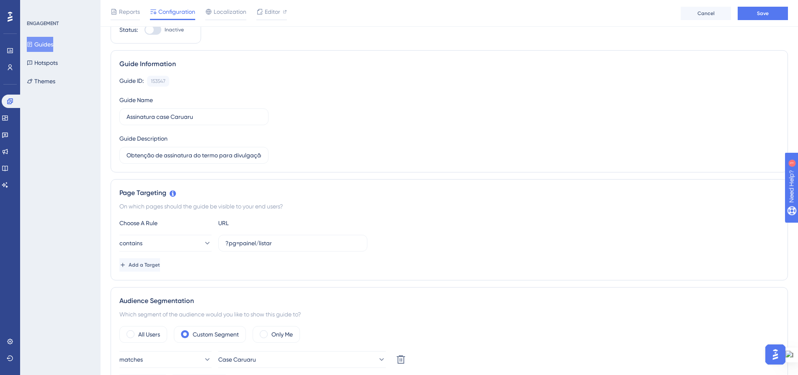
scroll to position [0, 0]
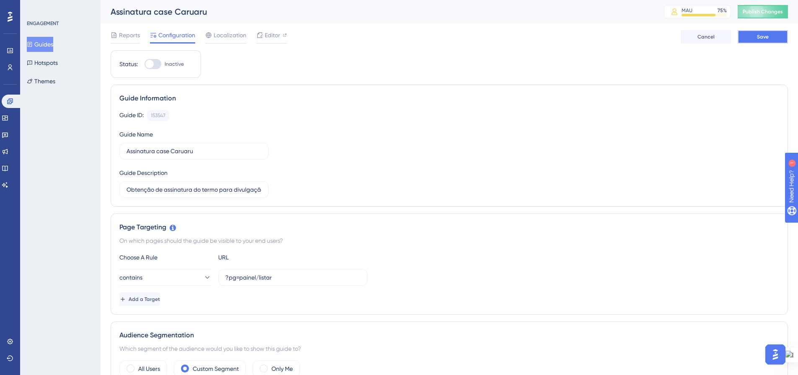
click at [761, 37] on span "Save" at bounding box center [763, 37] width 12 height 7
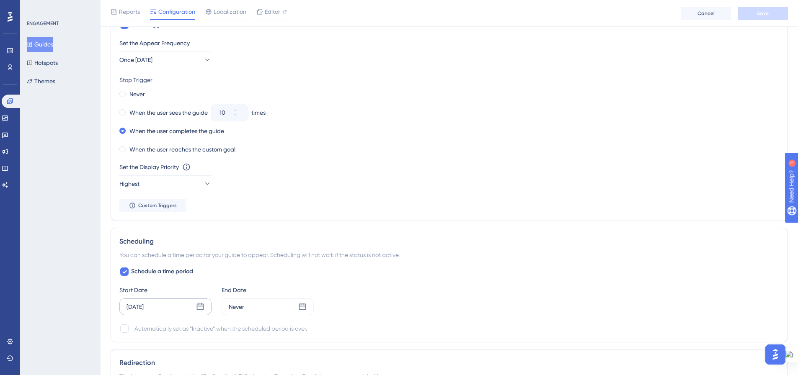
scroll to position [545, 0]
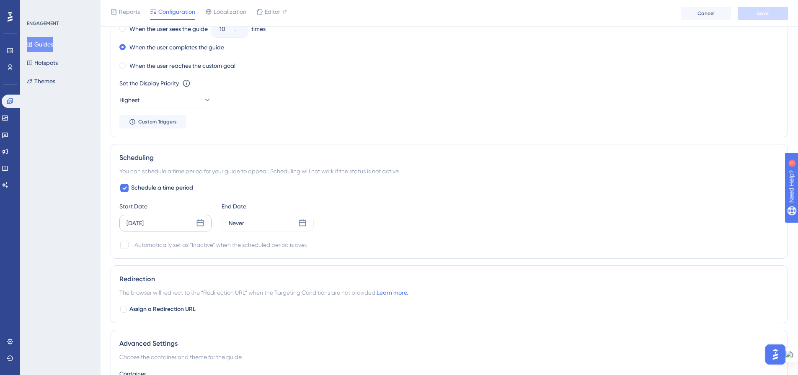
click at [200, 223] on icon at bounding box center [200, 223] width 7 height 7
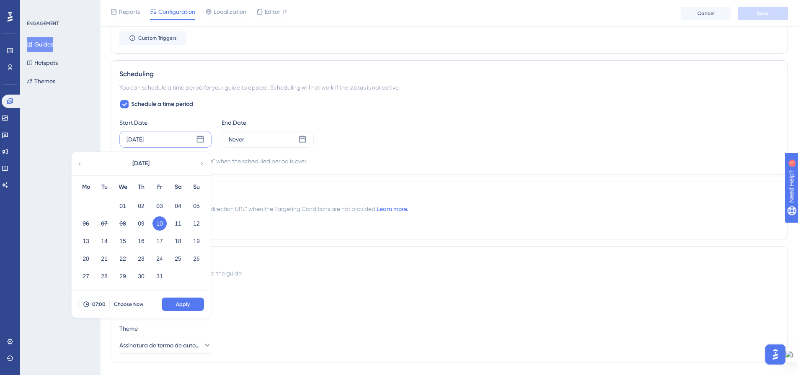
click at [452, 186] on div "Redirection The browser will redirect to the “Redirection URL” when the Targeti…" at bounding box center [450, 211] width 678 height 58
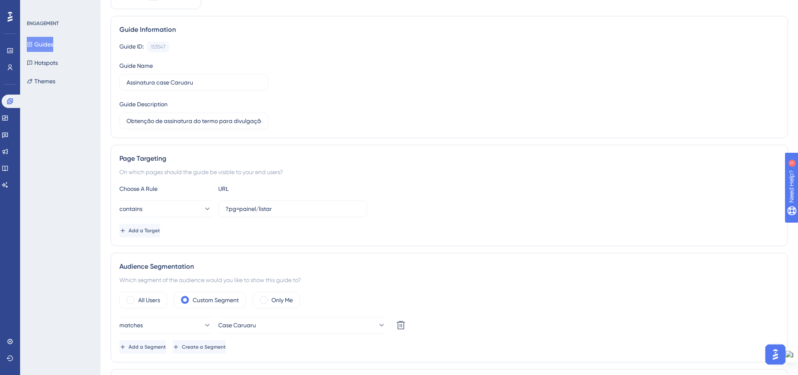
scroll to position [0, 0]
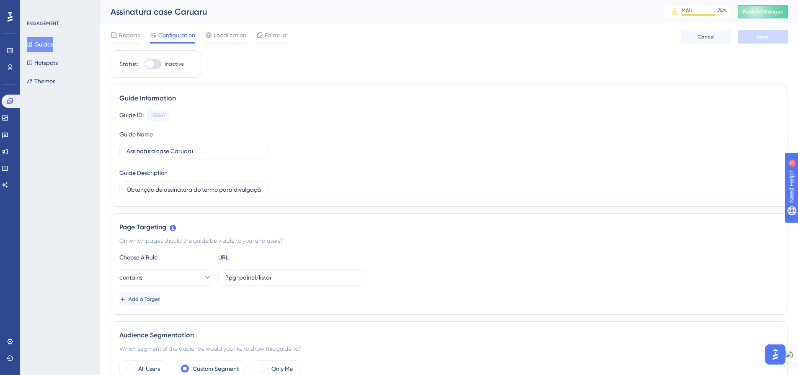
click at [157, 63] on div at bounding box center [153, 64] width 17 height 10
click at [145, 64] on input "Inactive" at bounding box center [144, 64] width 0 height 0
checkbox input "true"
click at [762, 38] on span "Save" at bounding box center [763, 37] width 12 height 7
click at [259, 18] on icon at bounding box center [260, 15] width 8 height 8
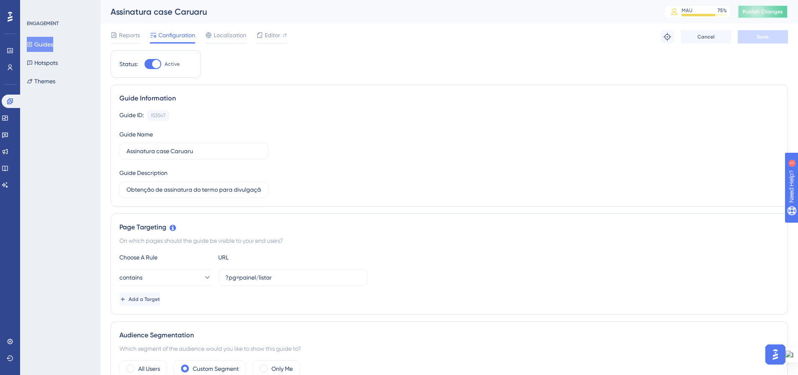
click at [772, 11] on span "Publish Changes" at bounding box center [763, 11] width 40 height 7
click at [8, 101] on icon at bounding box center [9, 100] width 5 height 5
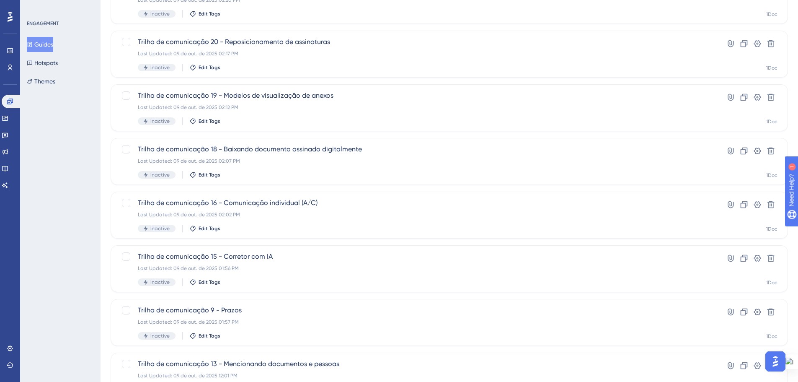
scroll to position [269, 0]
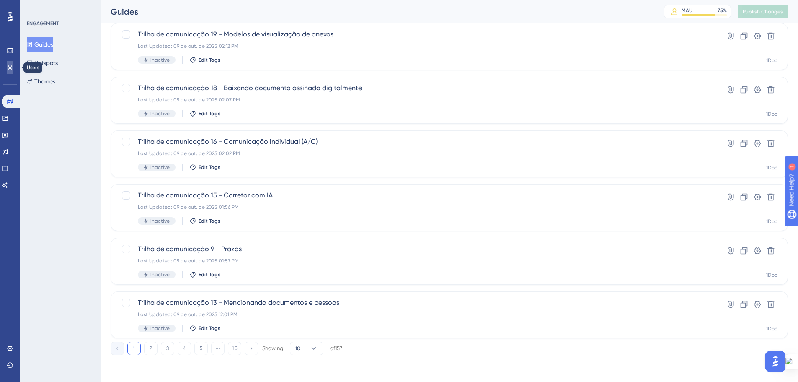
click at [11, 68] on icon at bounding box center [10, 68] width 5 height 6
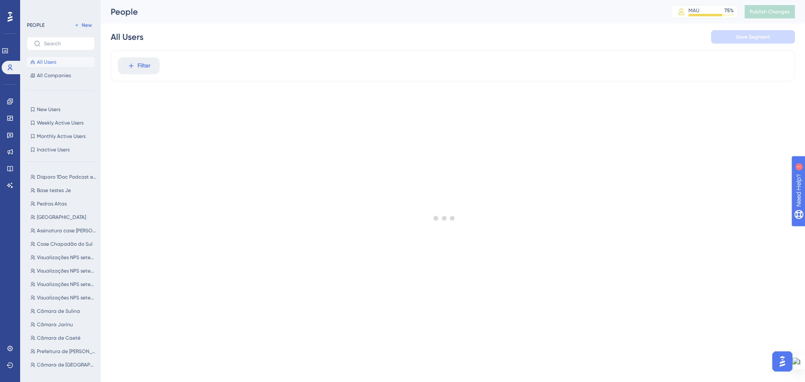
click at [130, 60] on button "Filter" at bounding box center [139, 65] width 42 height 17
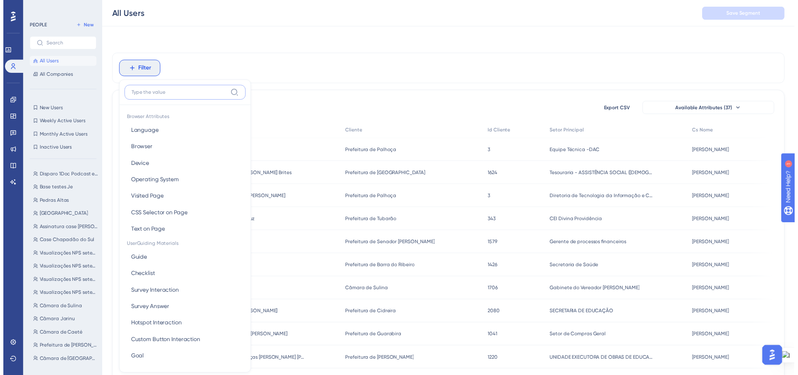
scroll to position [39, 0]
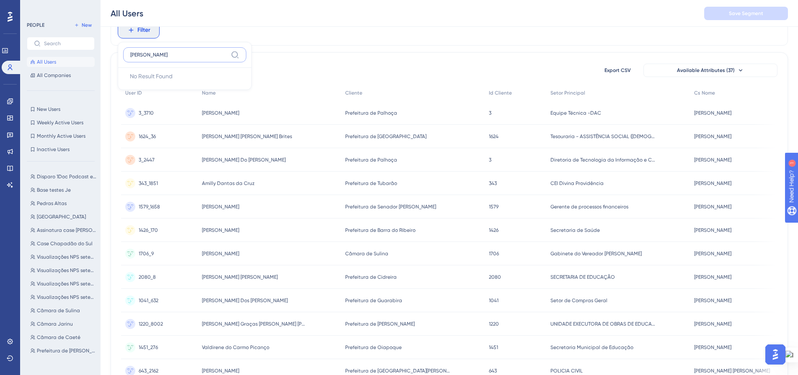
type input "[PERSON_NAME]"
drag, startPoint x: 151, startPoint y: 56, endPoint x: 128, endPoint y: 57, distance: 22.6
click at [128, 57] on label "[PERSON_NAME]" at bounding box center [184, 54] width 123 height 15
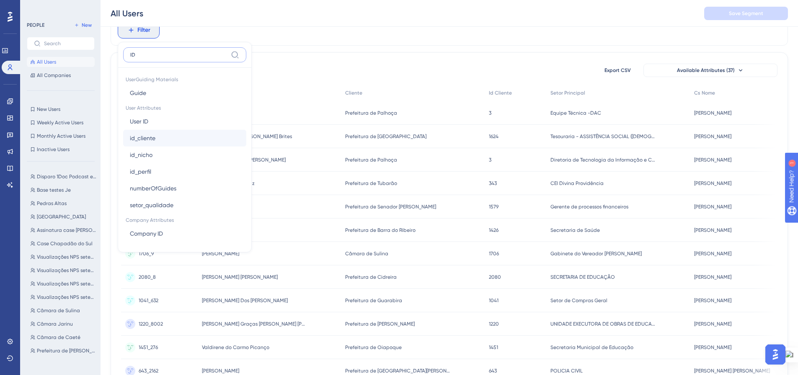
type input "ID"
click at [149, 138] on span "id_cliente" at bounding box center [143, 138] width 26 height 10
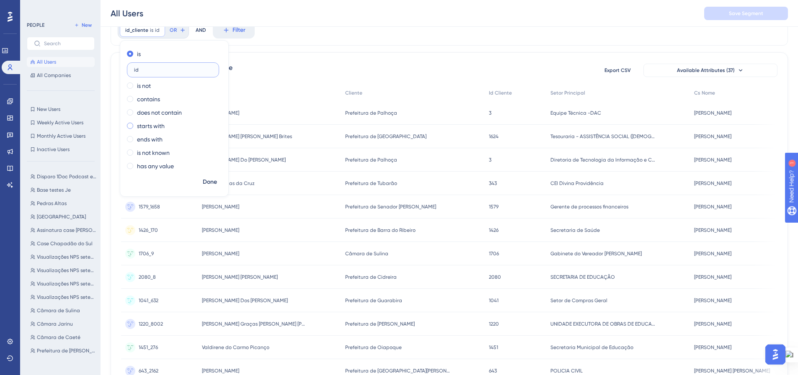
type input "i"
click at [268, 62] on div "229246 people out of 229246 people Export CSV Available Attributes (37) User ID…" at bounding box center [450, 330] width 678 height 556
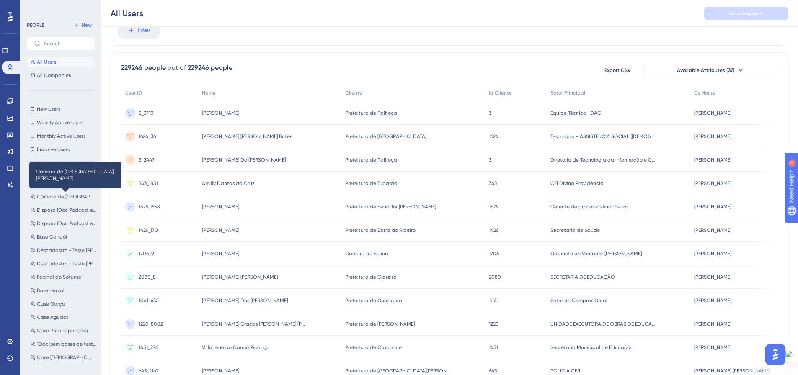
scroll to position [210, 0]
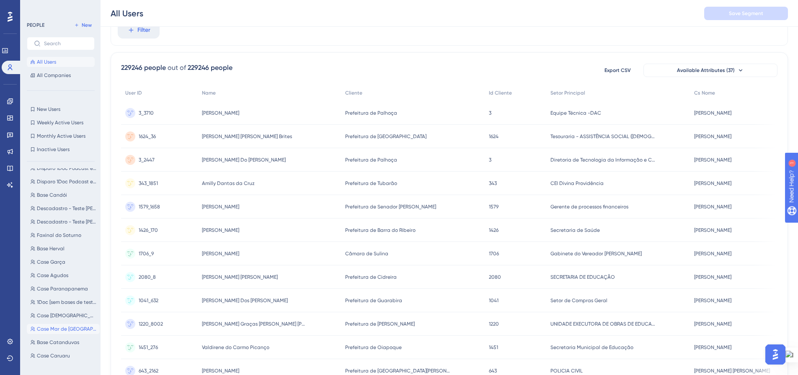
click at [71, 327] on span "Case Mar de [GEOGRAPHIC_DATA]" at bounding box center [67, 329] width 60 height 7
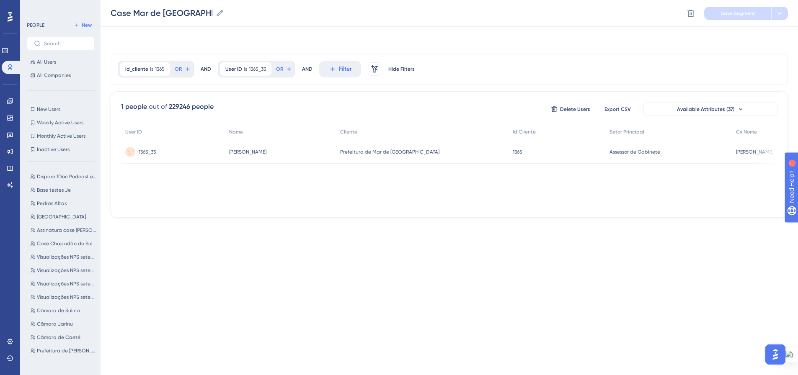
scroll to position [0, 0]
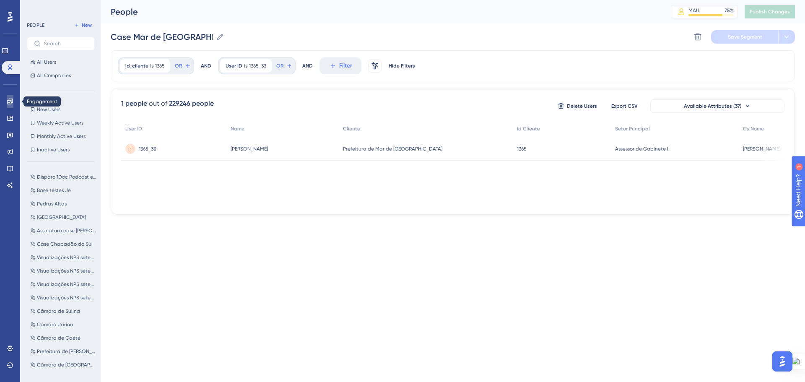
click at [7, 105] on link at bounding box center [10, 101] width 7 height 13
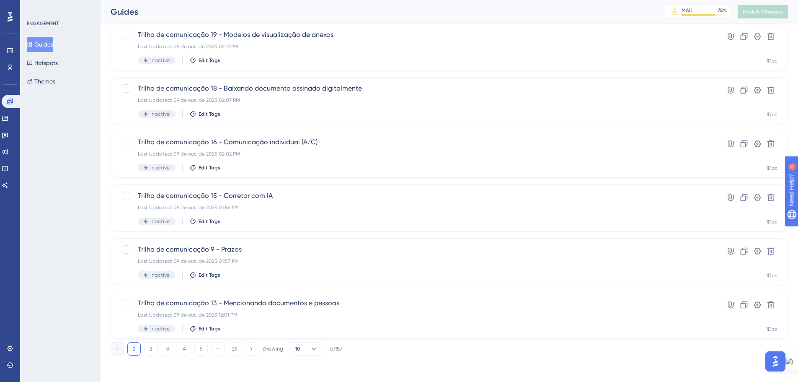
scroll to position [269, 0]
click at [148, 346] on button "2" at bounding box center [150, 348] width 13 height 13
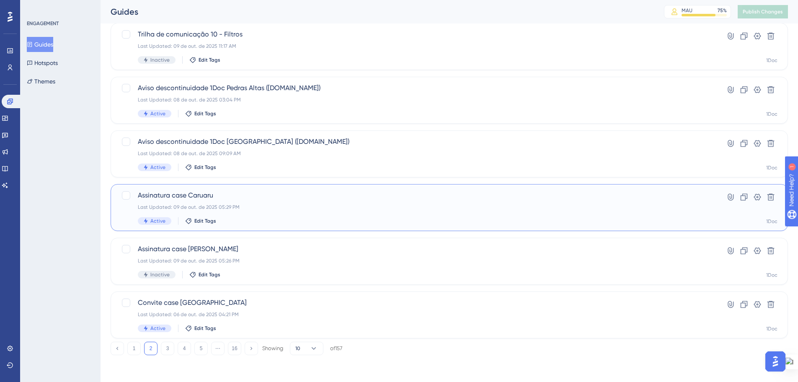
click at [262, 196] on span "Assinatura case Caruaru" at bounding box center [416, 195] width 556 height 10
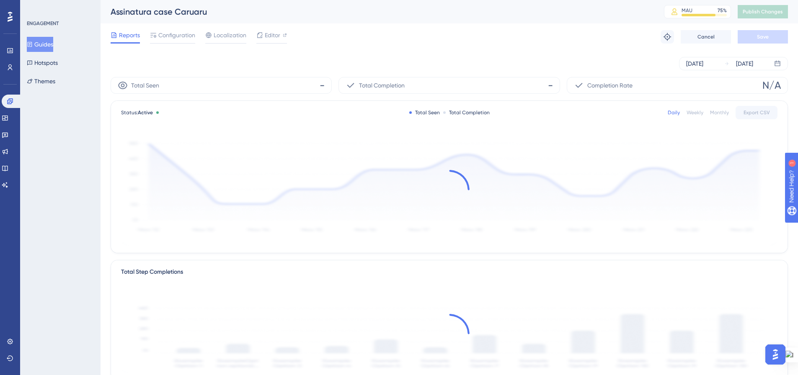
click at [165, 39] on span "Configuration" at bounding box center [176, 35] width 37 height 10
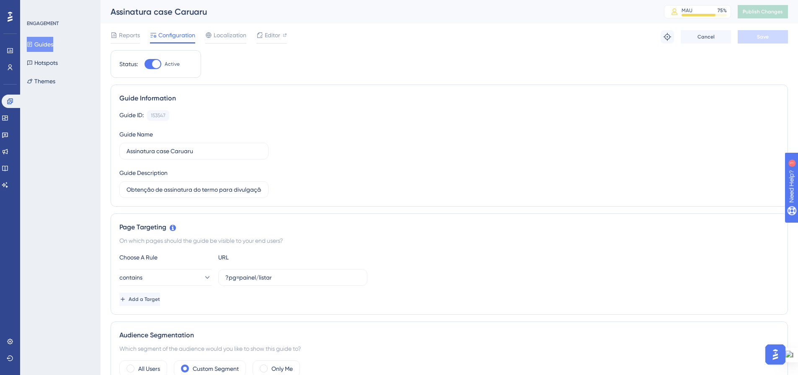
click at [49, 39] on button "Guides" at bounding box center [40, 44] width 26 height 15
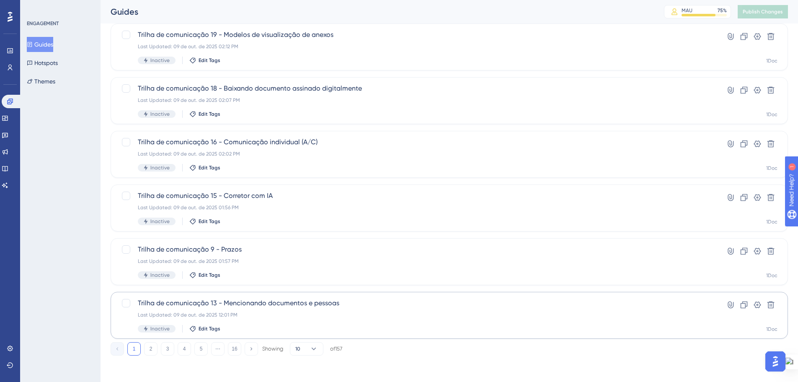
scroll to position [269, 0]
click at [150, 345] on button "2" at bounding box center [150, 348] width 13 height 13
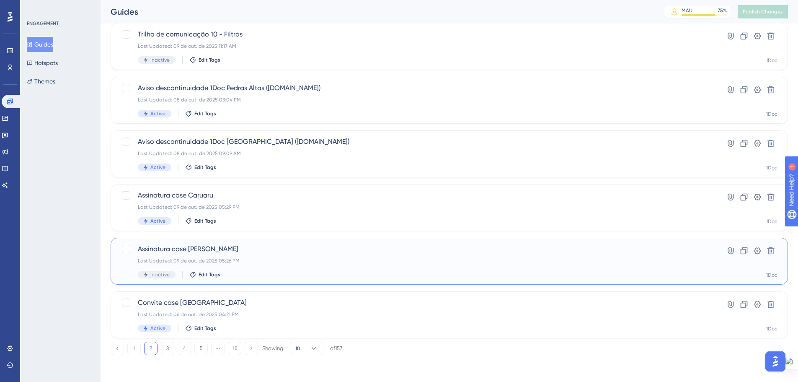
click at [246, 266] on div "Assinatura case [PERSON_NAME] Last Updated: 09 de out. de 2025 05:26 PM Inactiv…" at bounding box center [416, 261] width 556 height 34
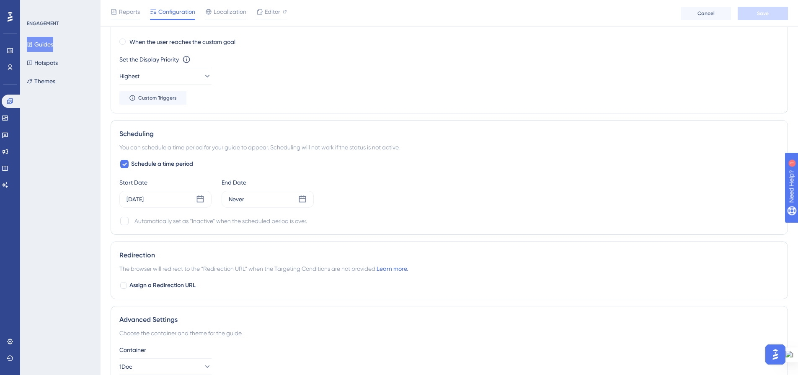
scroll to position [587, 0]
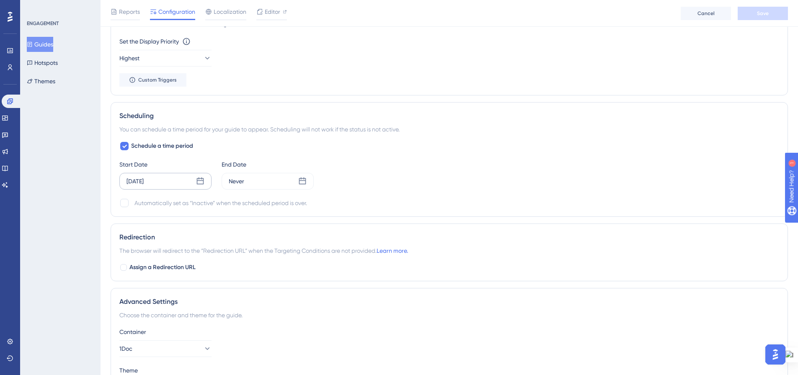
click at [144, 185] on div "[DATE]" at bounding box center [135, 181] width 17 height 10
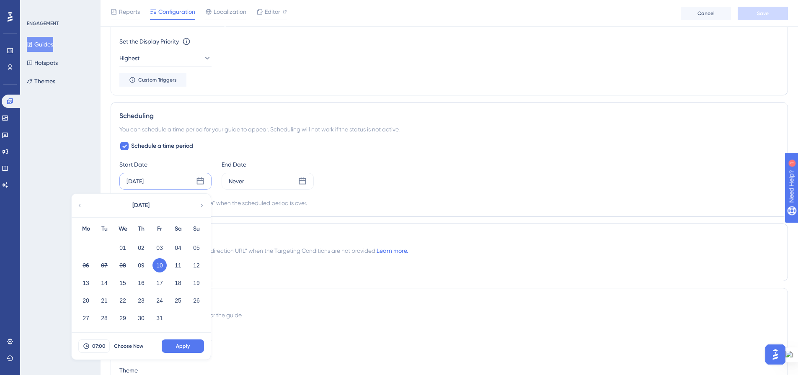
click at [474, 166] on div "Start Date [DATE] [DATE] Mo Tu We Th Fr Sa Su 01 02 03 04 05 06 07 08 09 10 11 …" at bounding box center [449, 175] width 660 height 30
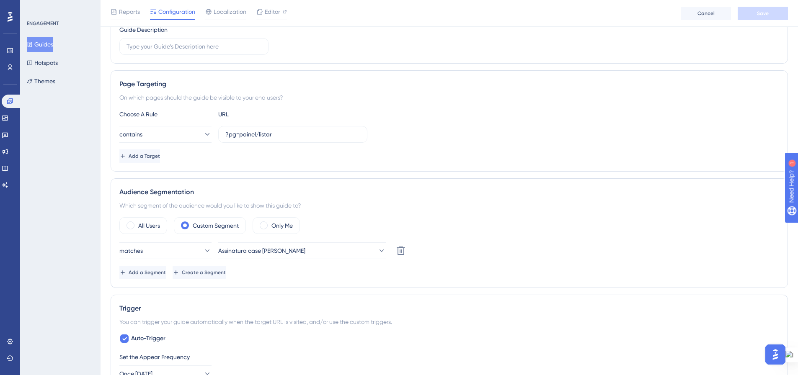
scroll to position [0, 0]
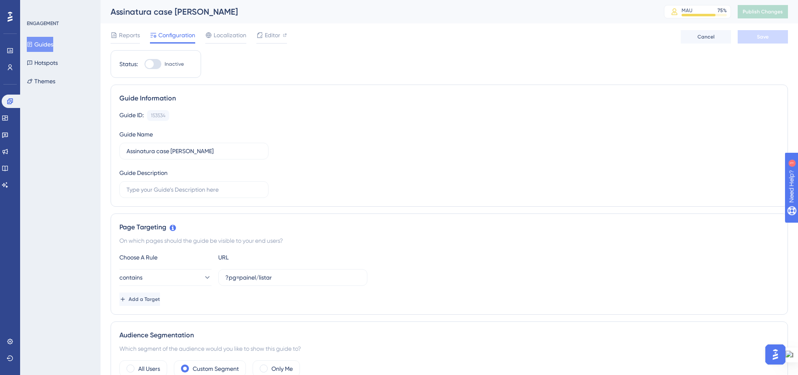
click at [160, 64] on div at bounding box center [153, 64] width 17 height 10
click at [145, 64] on input "Inactive" at bounding box center [144, 64] width 0 height 0
checkbox input "true"
click at [767, 35] on span "Save" at bounding box center [763, 37] width 12 height 7
click at [765, 11] on span "Publish Changes" at bounding box center [763, 11] width 40 height 7
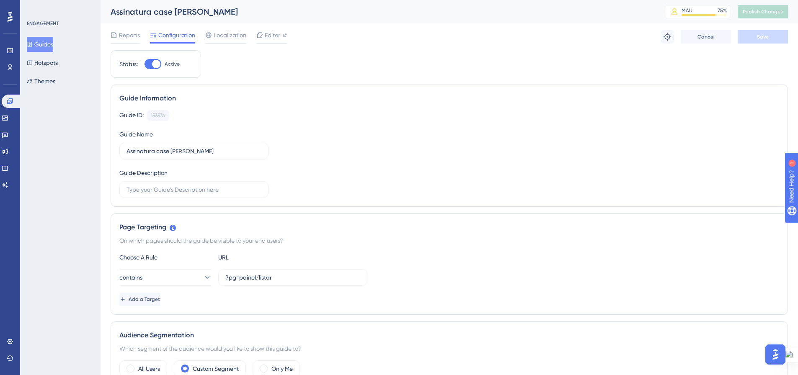
click at [47, 48] on button "Guides" at bounding box center [40, 44] width 26 height 15
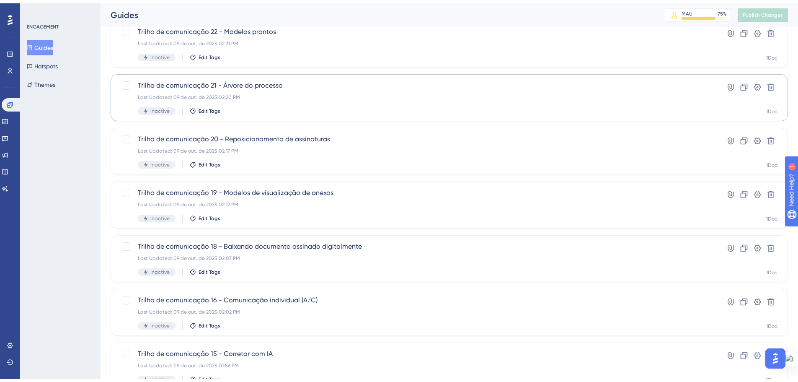
scroll to position [269, 0]
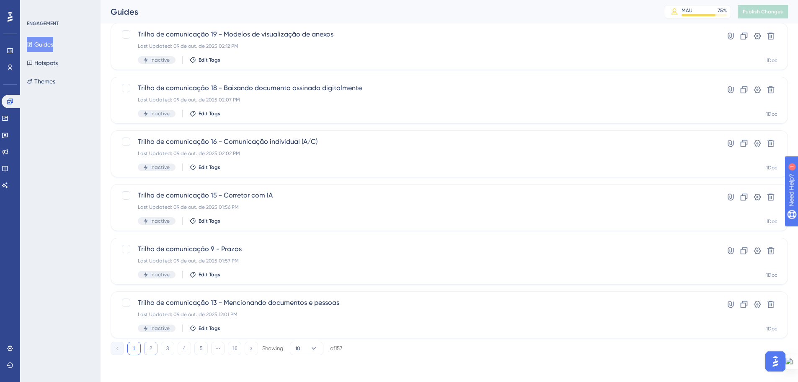
click at [153, 348] on button "2" at bounding box center [150, 348] width 13 height 13
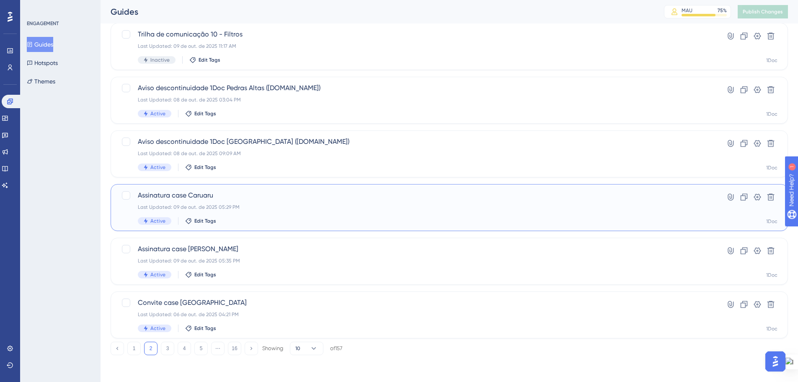
drag, startPoint x: 286, startPoint y: 204, endPoint x: 244, endPoint y: 217, distance: 43.9
click at [244, 217] on div "Active Edit Tags" at bounding box center [416, 221] width 556 height 8
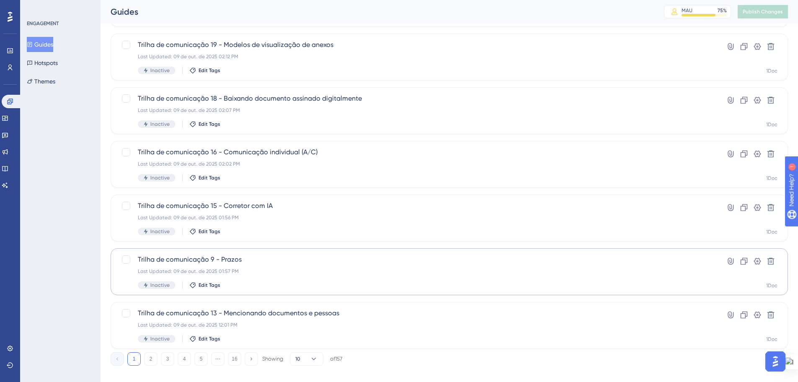
scroll to position [269, 0]
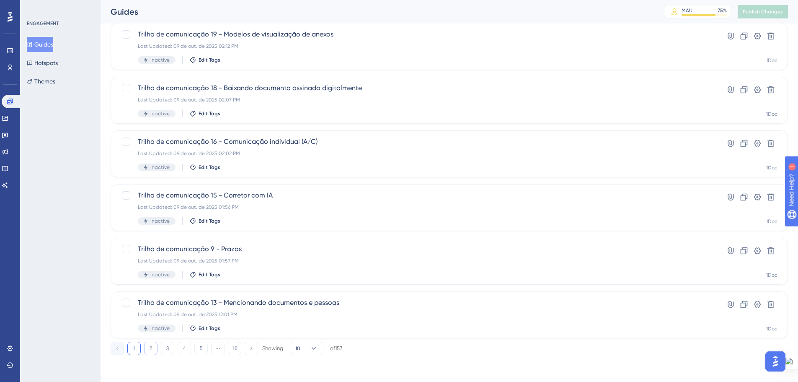
click at [148, 347] on button "2" at bounding box center [150, 348] width 13 height 13
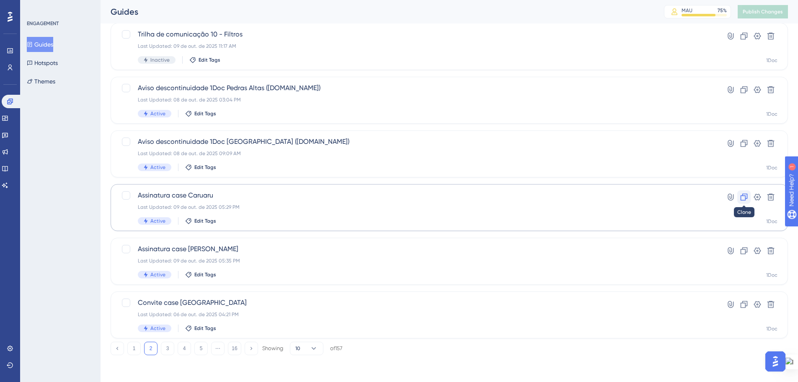
click at [745, 199] on icon at bounding box center [744, 197] width 7 height 7
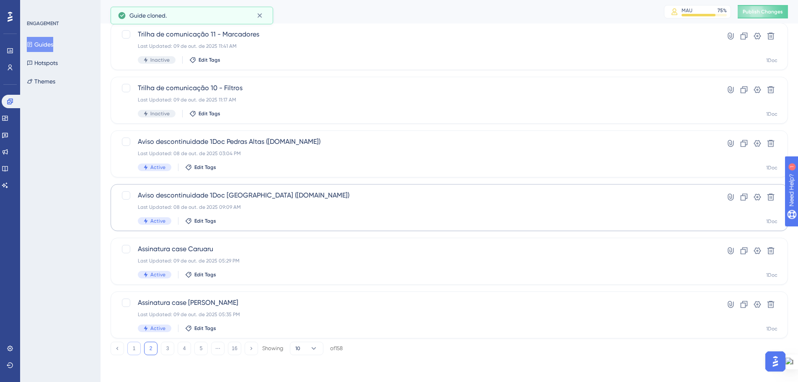
click at [134, 349] on button "1" at bounding box center [133, 348] width 13 height 13
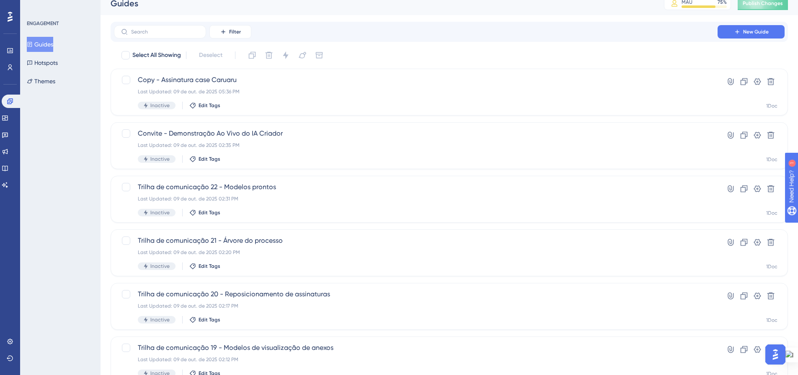
scroll to position [0, 0]
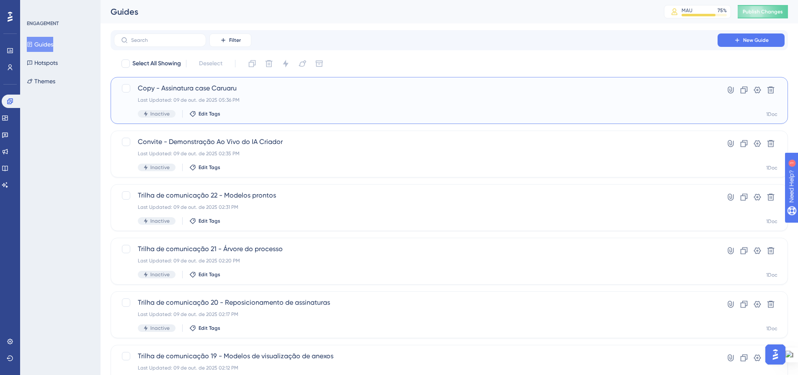
click at [253, 98] on div "Last Updated: 09 de out. de 2025 05:36 PM" at bounding box center [416, 100] width 556 height 7
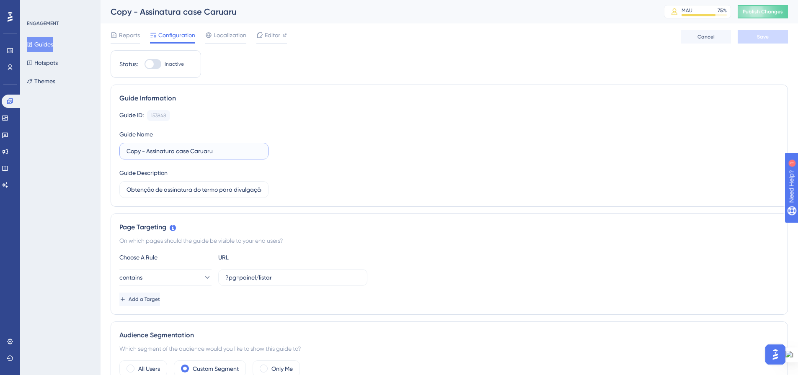
drag, startPoint x: 147, startPoint y: 150, endPoint x: 106, endPoint y: 152, distance: 41.1
click at [182, 148] on input "Assinatura case Caruaru" at bounding box center [194, 151] width 135 height 9
type input "Assinatura case Mar de [GEOGRAPHIC_DATA]"
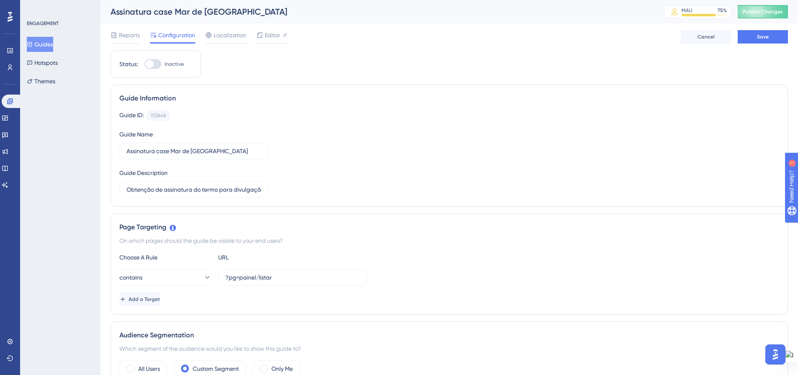
click at [321, 153] on div "Guide ID: 153848 Copy Guide Name Assinatura case Mar de Espanha Guide Descripti…" at bounding box center [449, 154] width 660 height 88
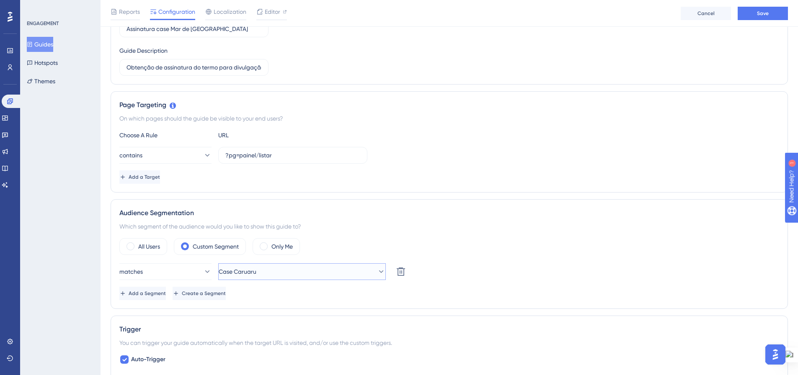
click at [368, 276] on button "Case Caruaru" at bounding box center [302, 272] width 168 height 17
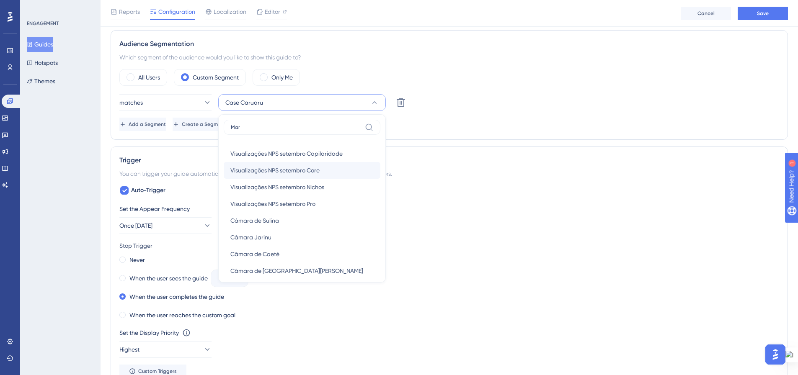
scroll to position [0, 0]
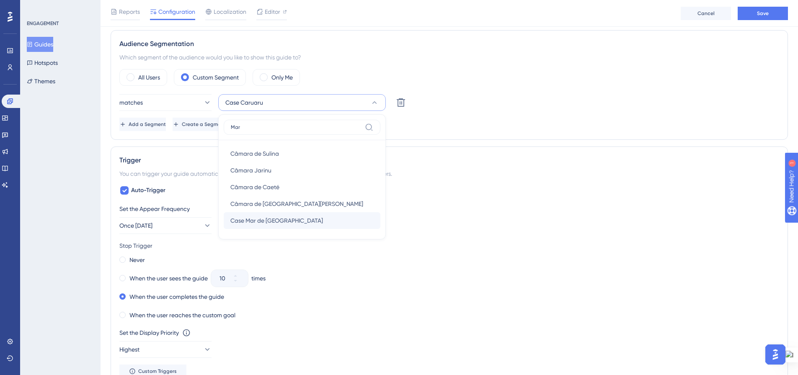
type input "Mar"
click at [279, 223] on span "Case Mar de [GEOGRAPHIC_DATA]" at bounding box center [276, 221] width 93 height 10
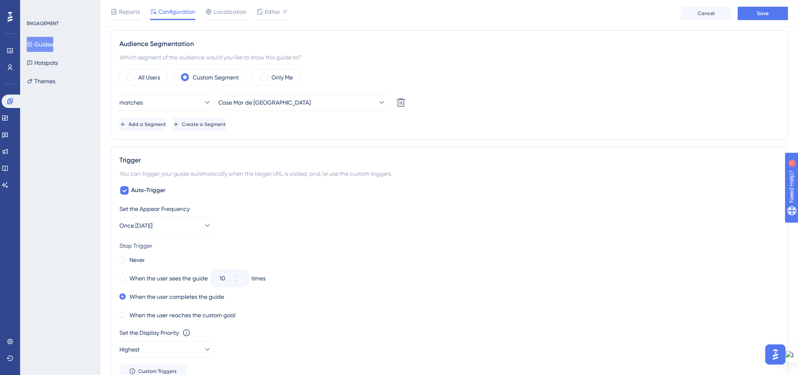
click at [486, 108] on div "matches Case Mar de Espanha [GEOGRAPHIC_DATA]" at bounding box center [449, 102] width 660 height 17
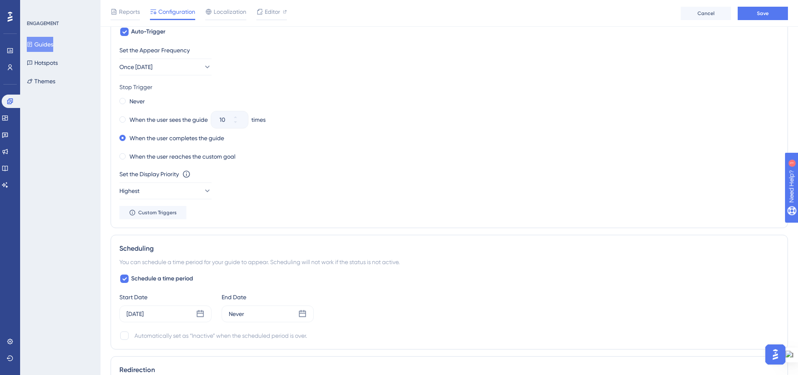
scroll to position [505, 0]
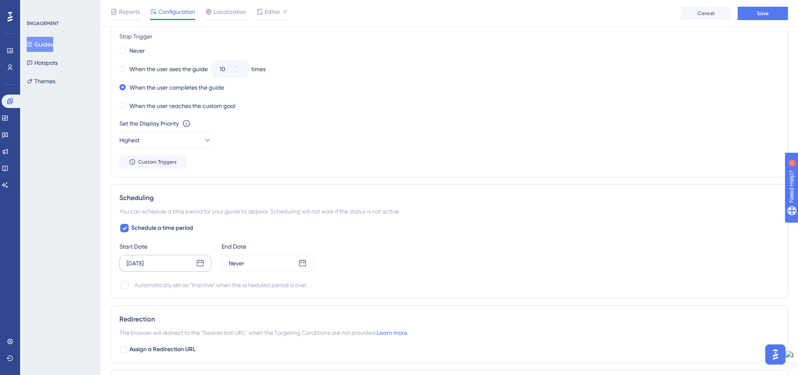
click at [198, 264] on icon at bounding box center [200, 263] width 8 height 8
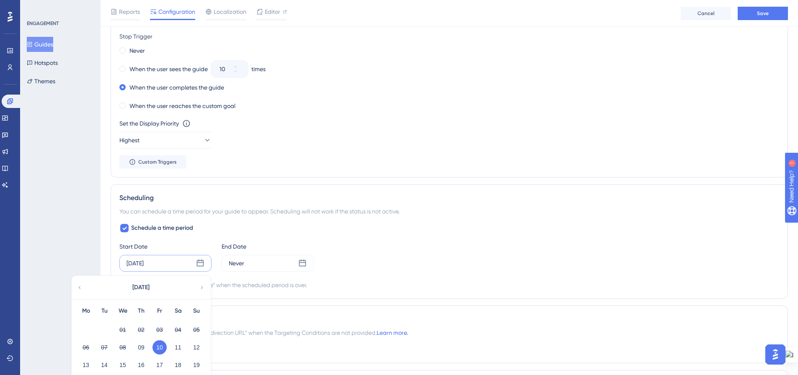
click at [445, 234] on div "Schedule a time period Start Date [DATE] [DATE] Mo Tu We Th Fr Sa Su 01 02 03 0…" at bounding box center [449, 256] width 660 height 67
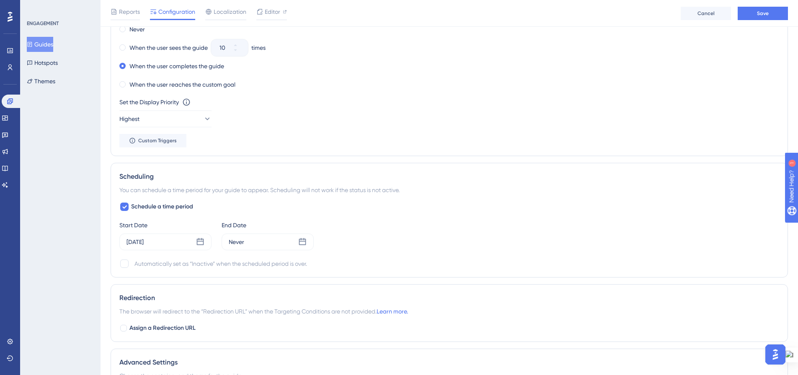
scroll to position [546, 0]
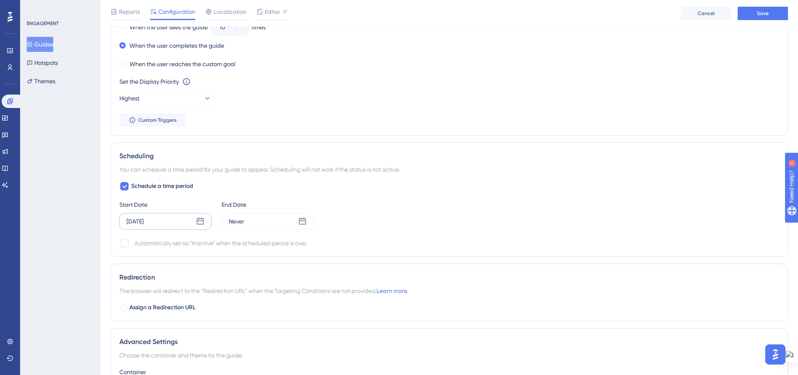
click at [195, 219] on div "[DATE]" at bounding box center [165, 221] width 92 height 17
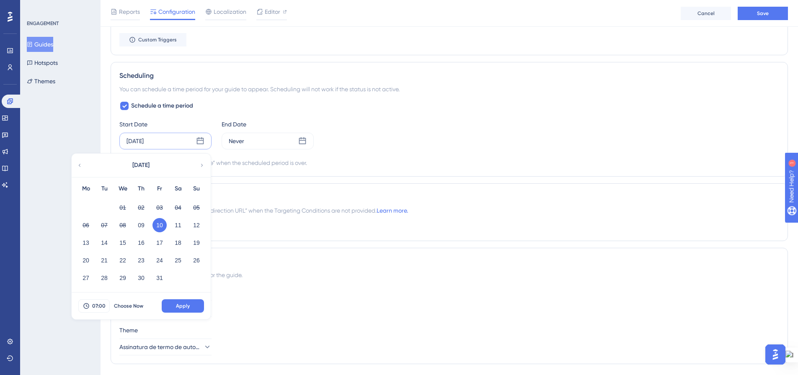
scroll to position [630, 0]
click at [461, 153] on div "Schedule a time period Start Date [DATE] [DATE] Mo Tu We Th Fr Sa Su 01 02 03 0…" at bounding box center [449, 131] width 660 height 67
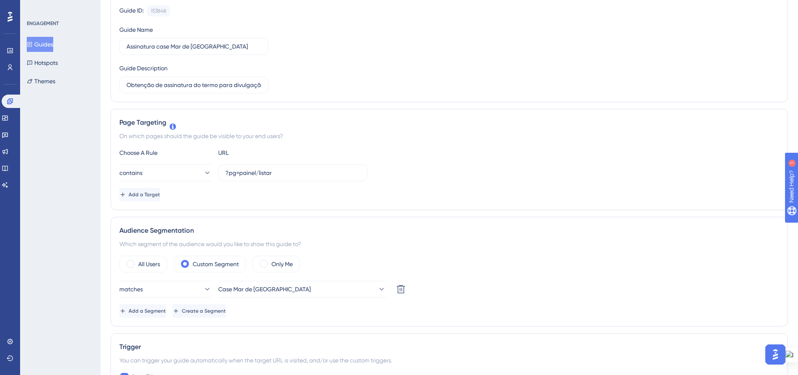
scroll to position [0, 0]
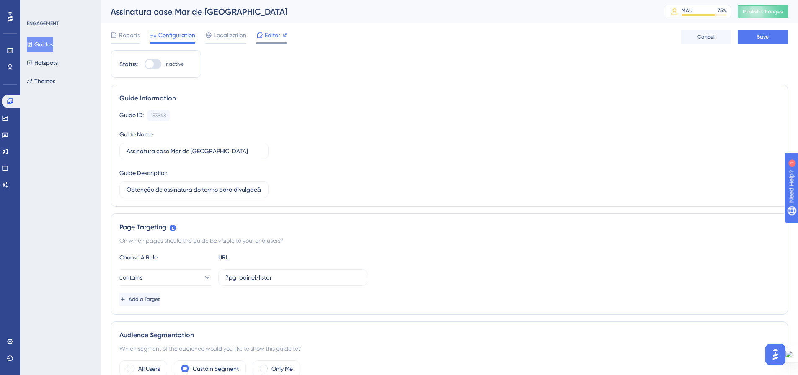
click at [268, 39] on span "Editor" at bounding box center [273, 35] width 16 height 10
